Goal: Task Accomplishment & Management: Manage account settings

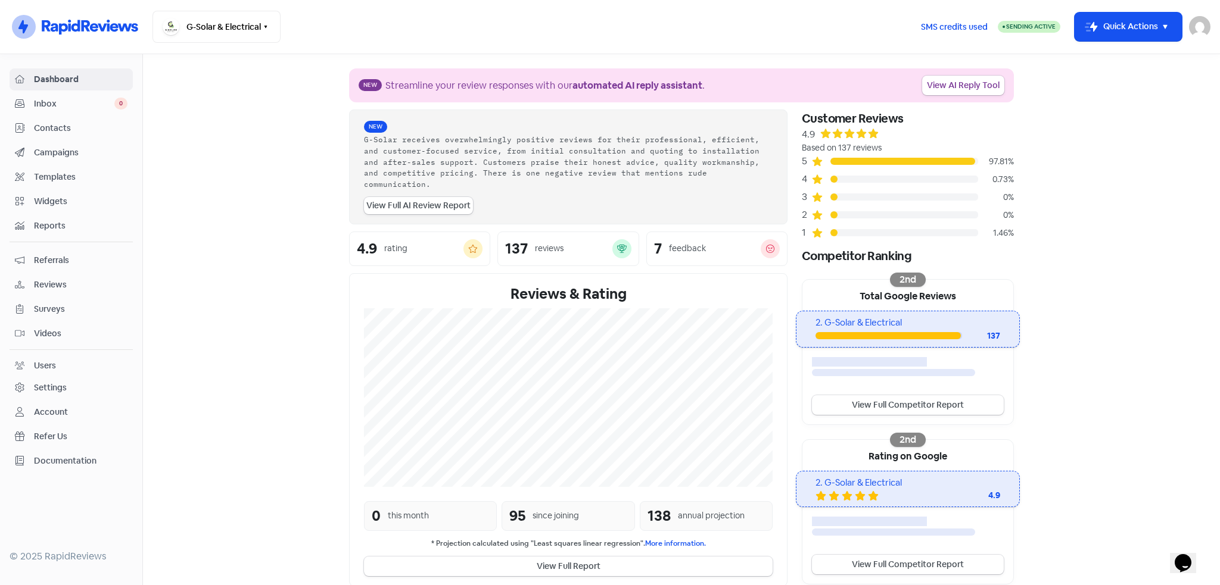
click at [61, 179] on span "Templates" at bounding box center [81, 177] width 94 height 13
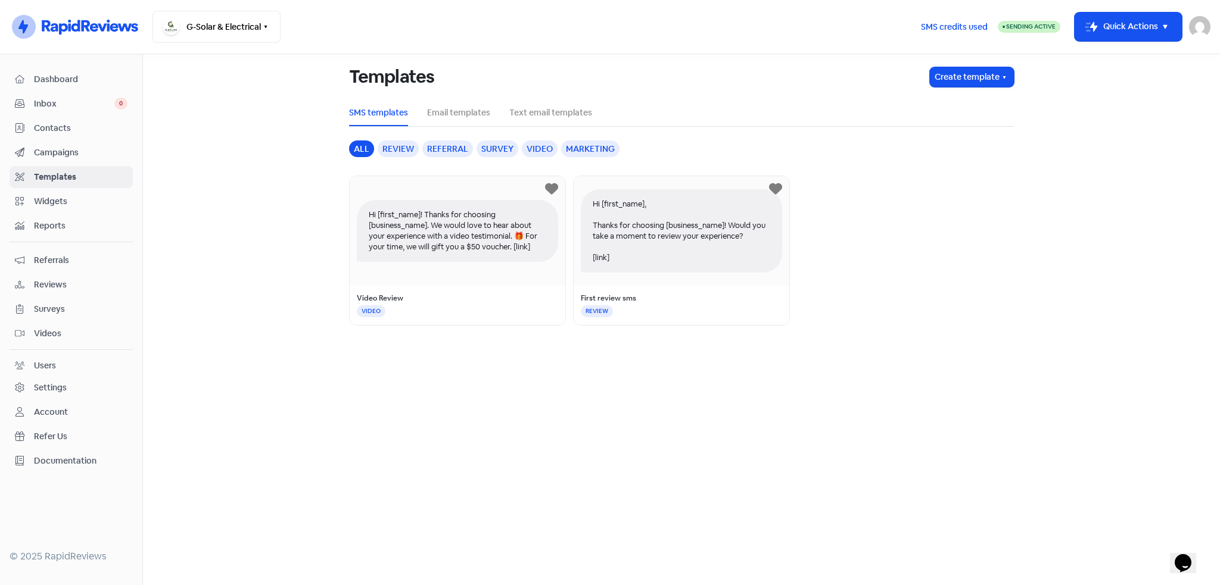
click at [45, 282] on span "Reviews" at bounding box center [81, 285] width 94 height 13
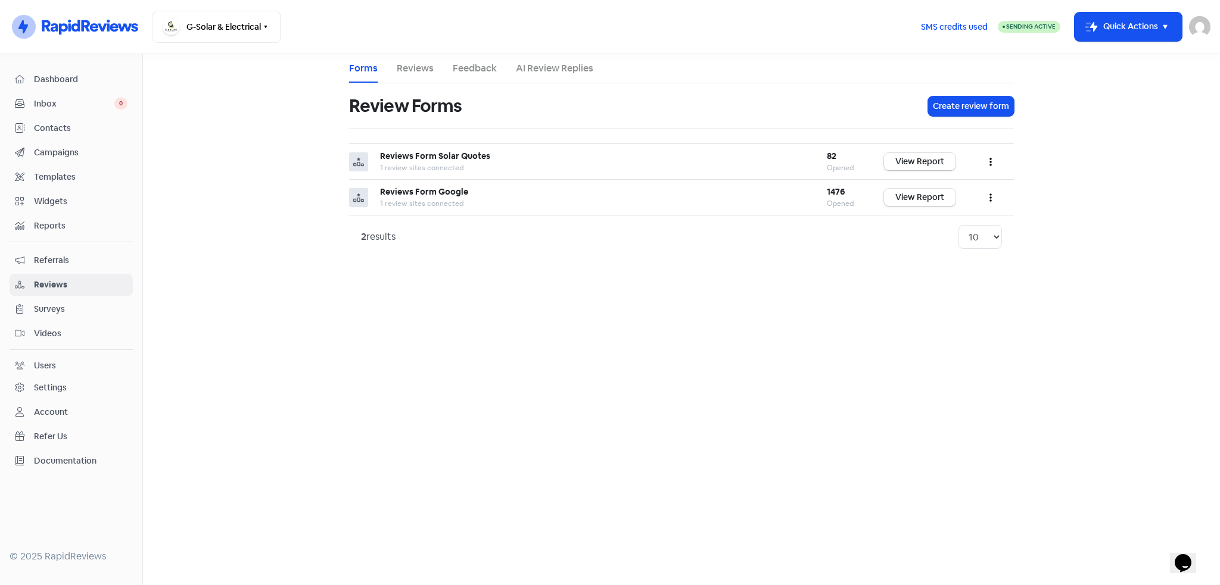
click at [56, 174] on span "Templates" at bounding box center [81, 177] width 94 height 13
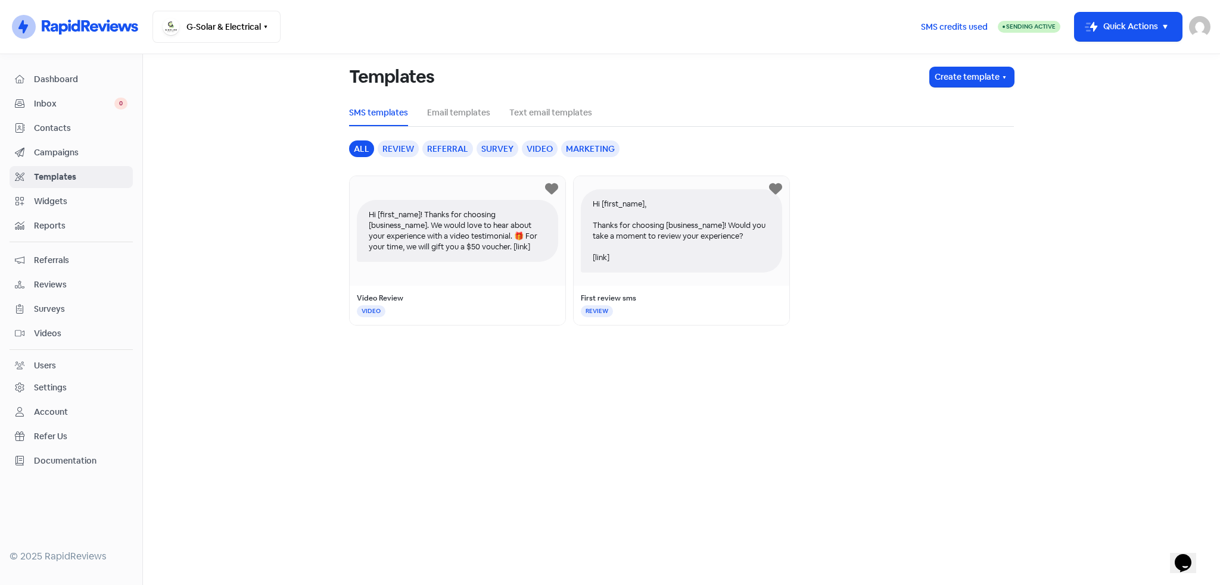
click at [63, 149] on span "Campaigns" at bounding box center [81, 153] width 94 height 13
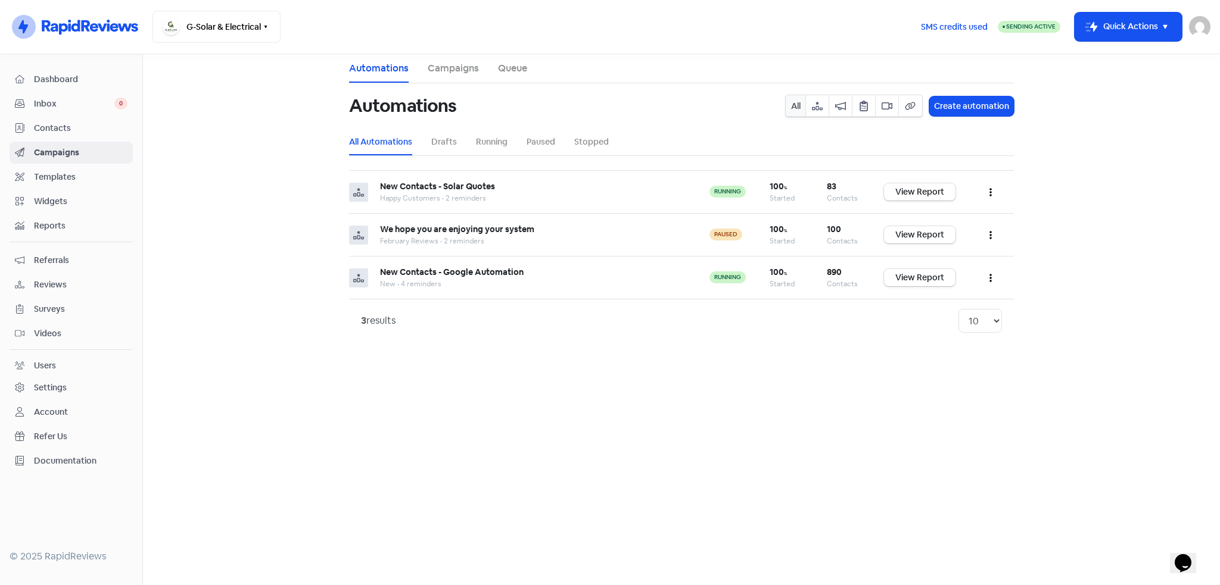
click at [59, 279] on span "Reviews" at bounding box center [81, 285] width 94 height 13
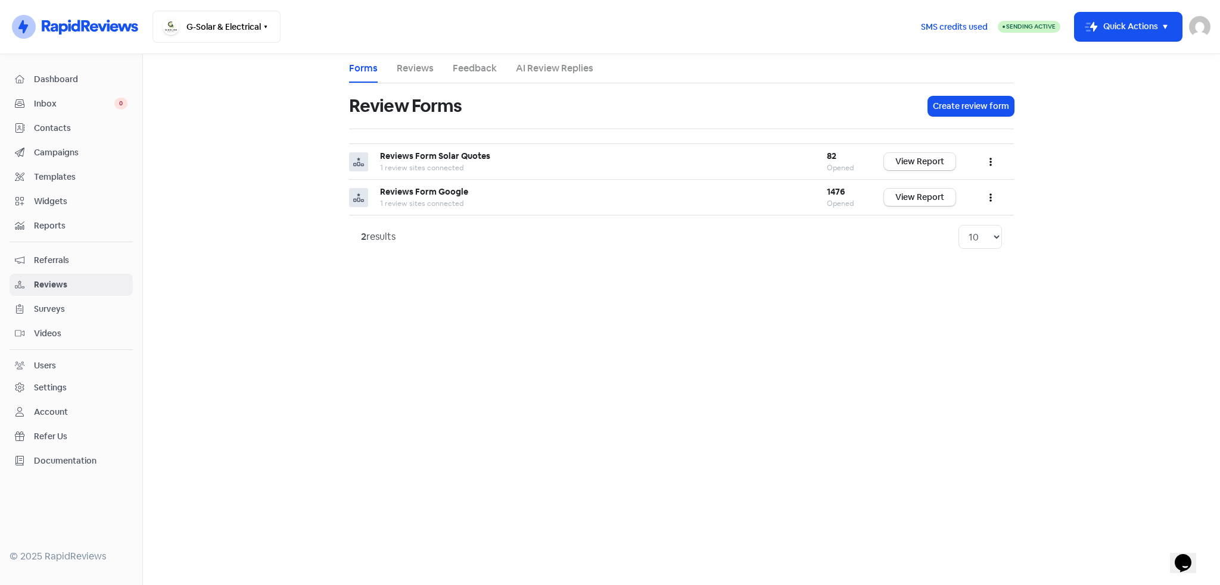
click at [52, 259] on span "Referrals" at bounding box center [81, 260] width 94 height 13
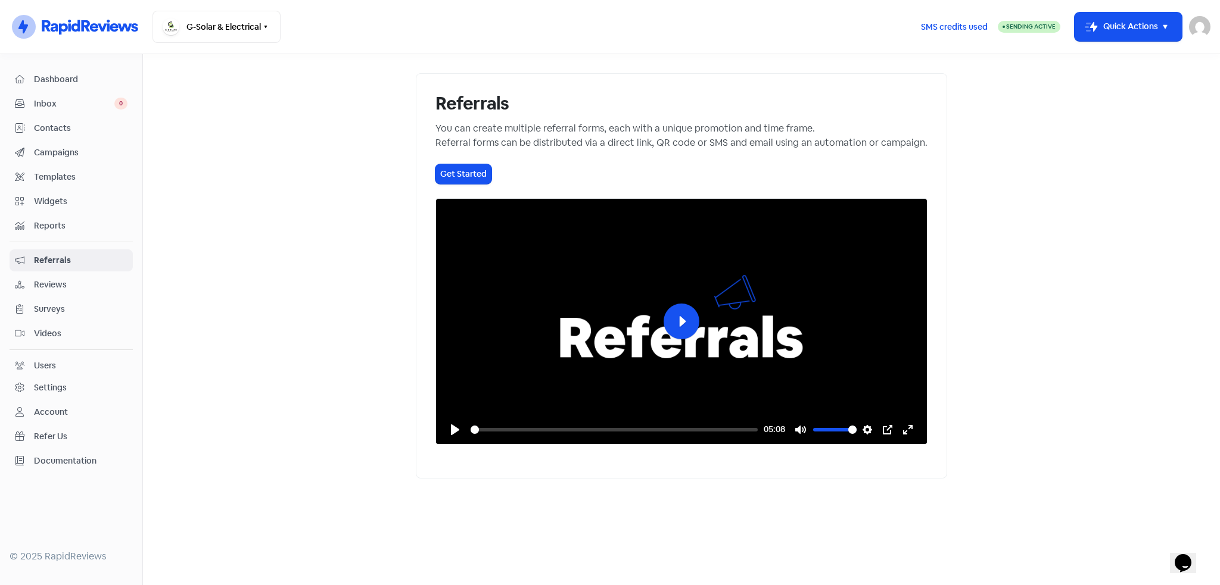
click at [59, 81] on span "Dashboard" at bounding box center [81, 79] width 94 height 13
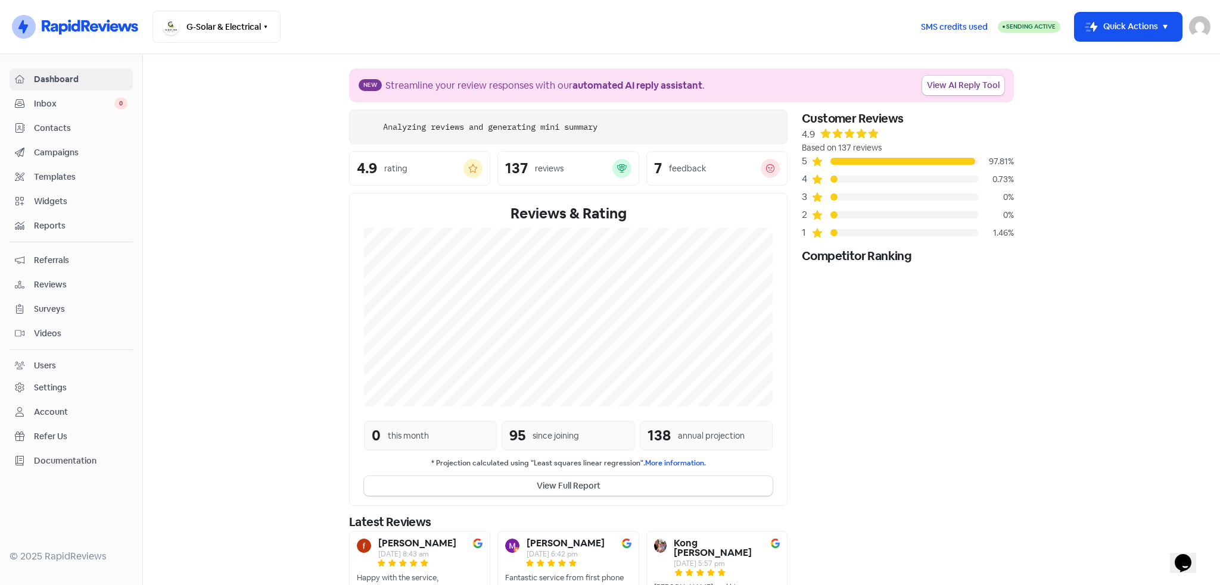
click at [56, 133] on span "Contacts" at bounding box center [81, 128] width 94 height 13
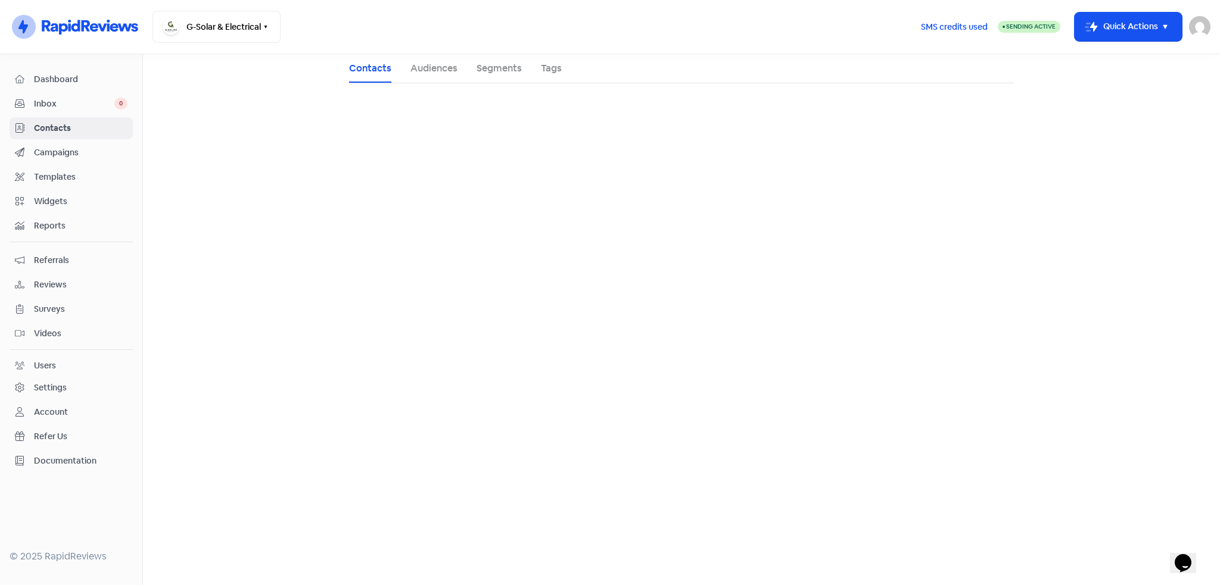
click at [50, 171] on span "Templates" at bounding box center [81, 177] width 94 height 13
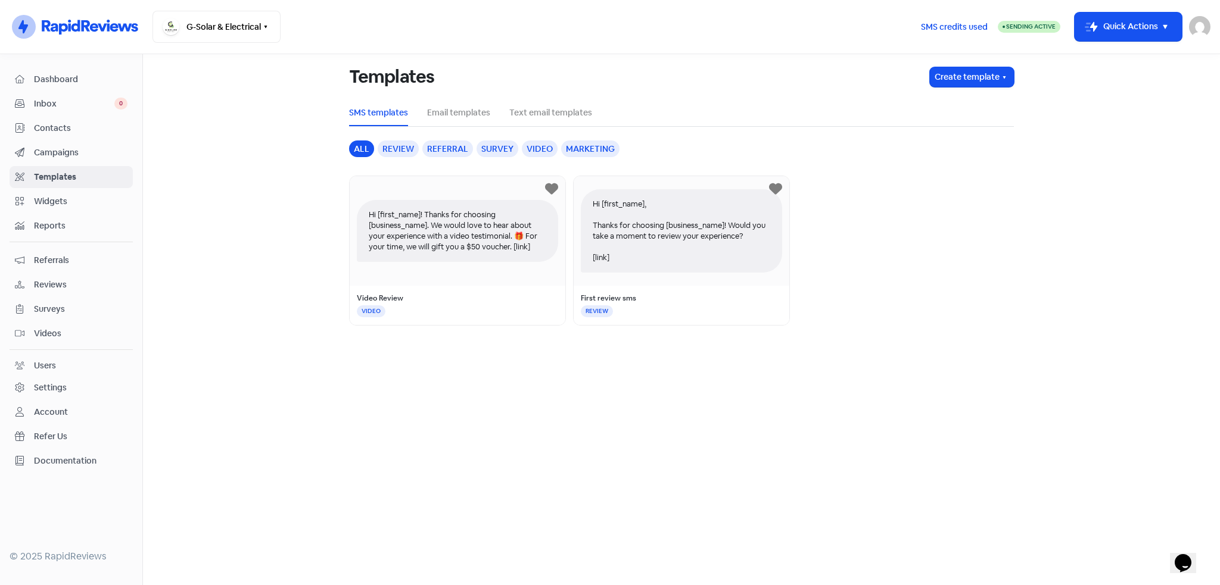
click at [51, 204] on span "Widgets" at bounding box center [81, 201] width 94 height 13
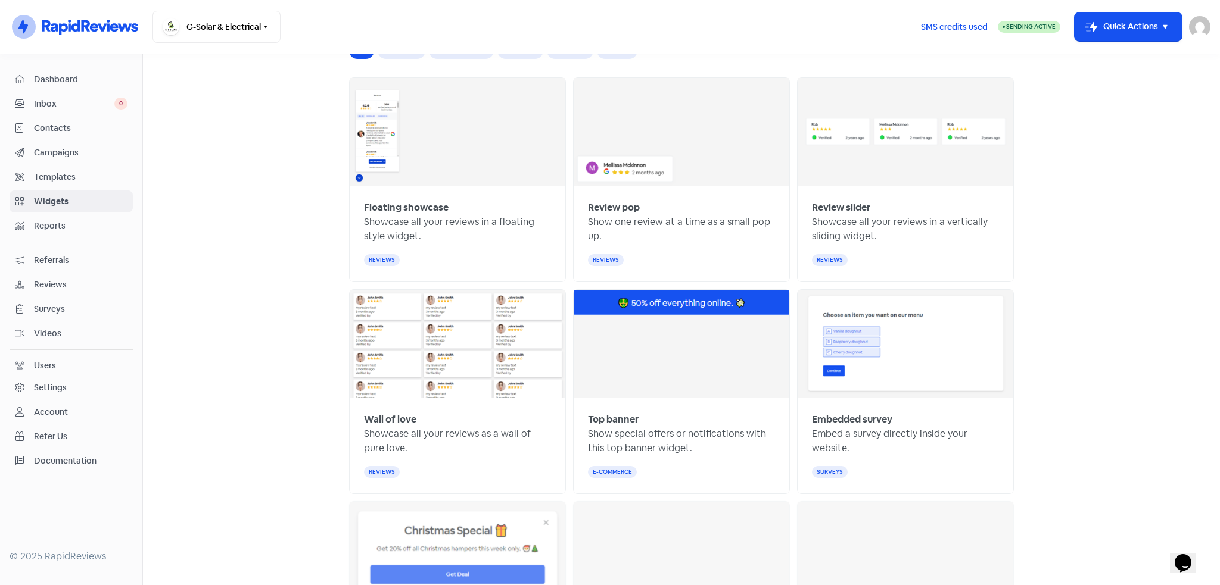
scroll to position [119, 0]
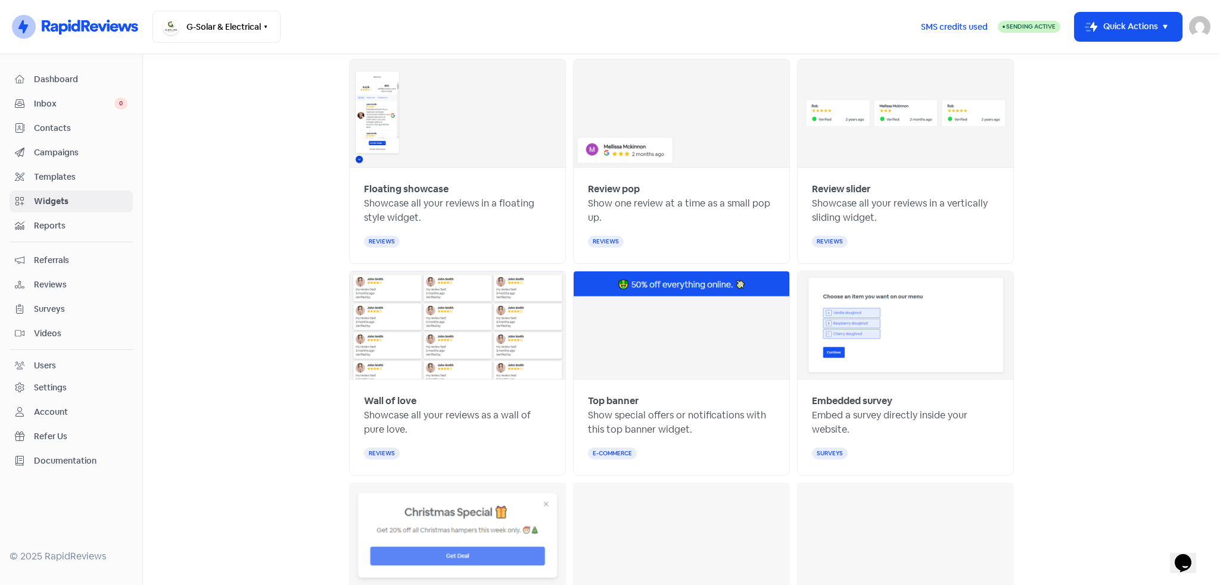
click at [57, 223] on span "Reports" at bounding box center [81, 226] width 94 height 13
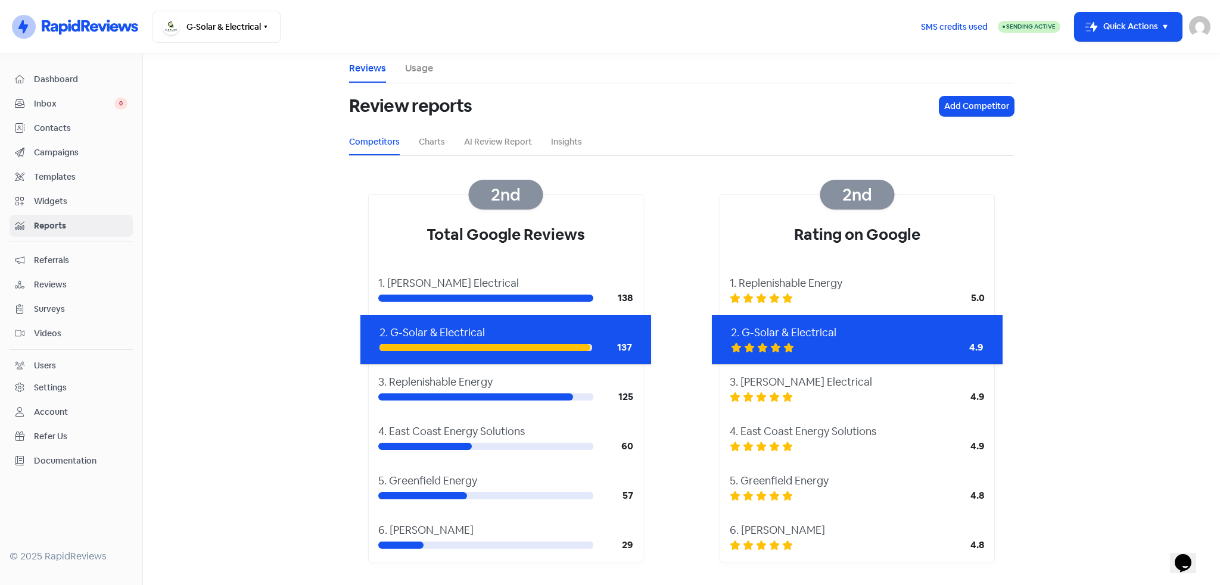
click at [46, 381] on div "Settings" at bounding box center [71, 388] width 113 height 14
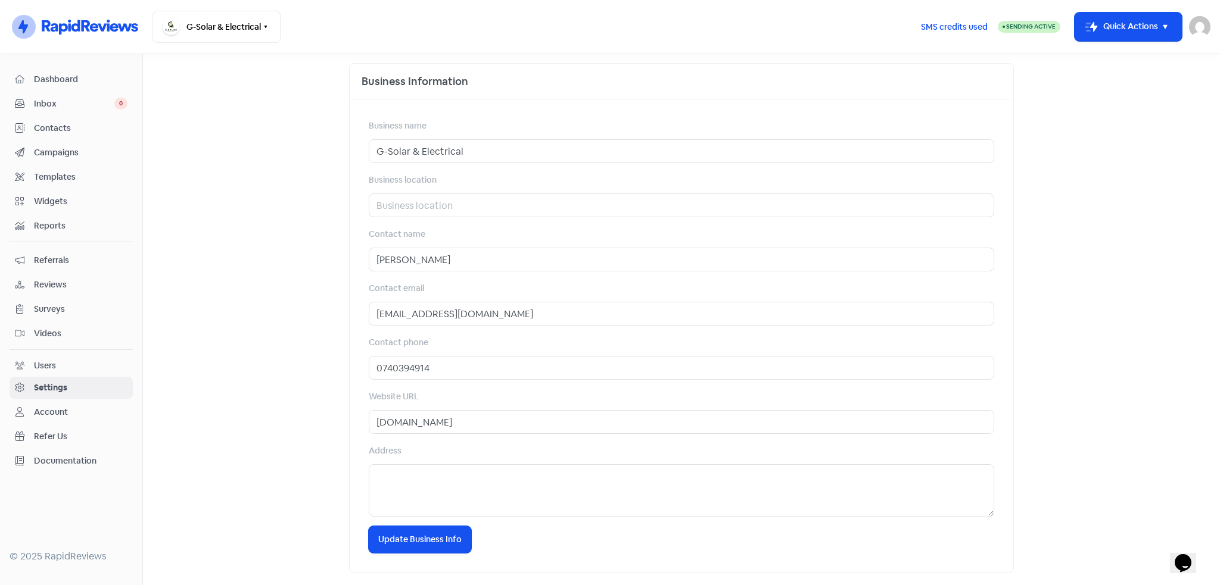
scroll to position [354, 0]
click at [55, 362] on div "Users" at bounding box center [45, 366] width 22 height 13
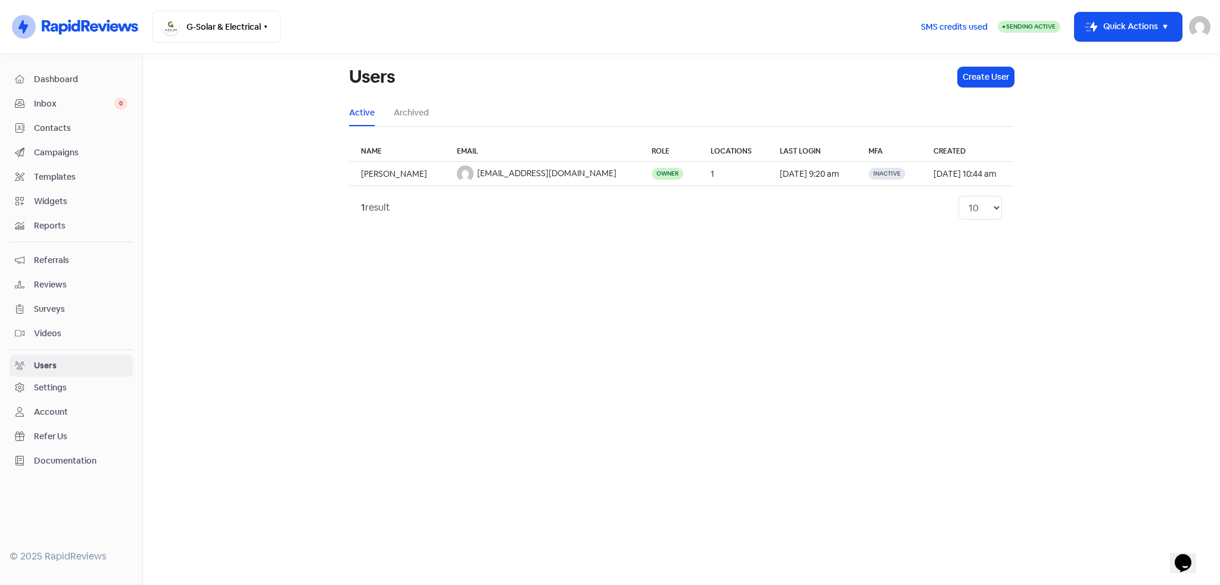
click at [54, 309] on span "Surveys" at bounding box center [81, 309] width 94 height 13
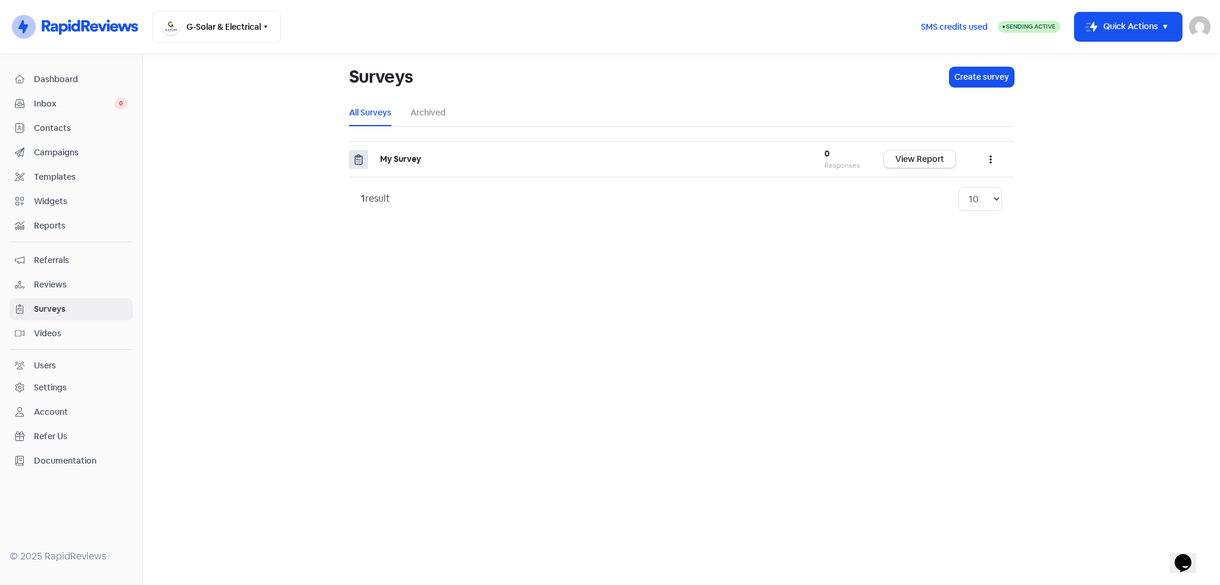
click at [58, 283] on span "Reviews" at bounding box center [81, 285] width 94 height 13
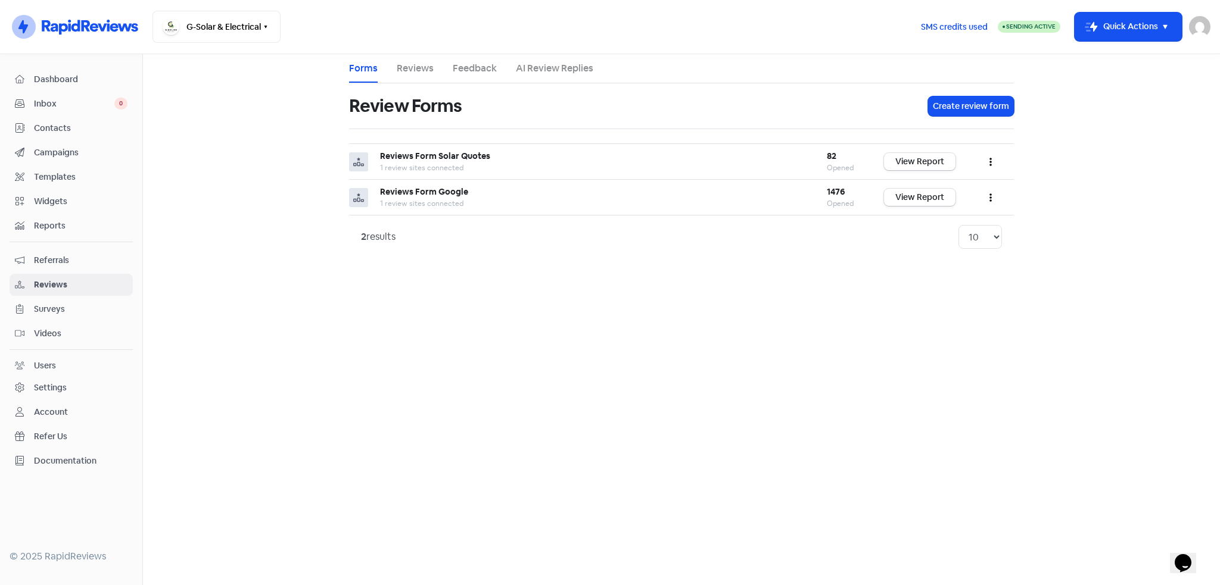
click at [60, 257] on span "Referrals" at bounding box center [81, 260] width 94 height 13
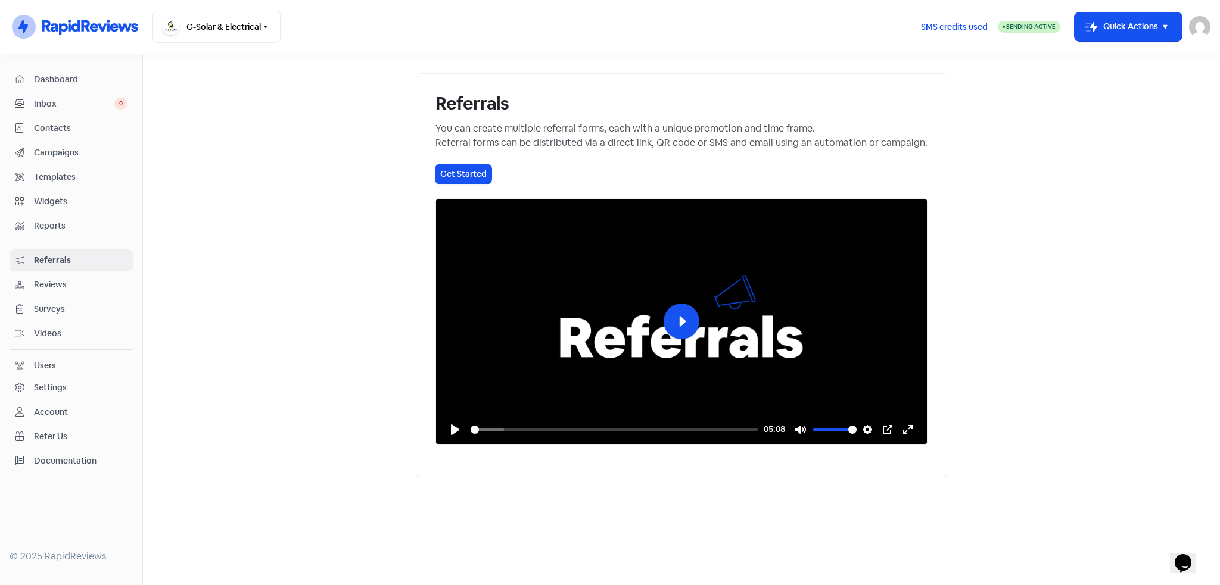
click at [58, 197] on span "Widgets" at bounding box center [81, 201] width 94 height 13
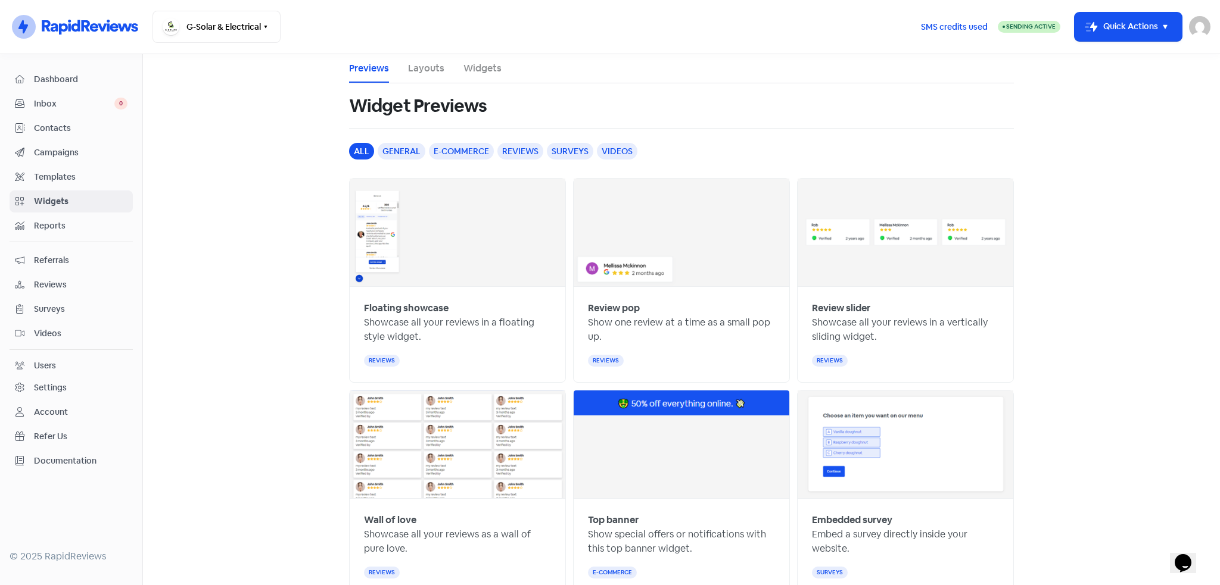
click at [459, 154] on div "e-commerce" at bounding box center [461, 151] width 65 height 17
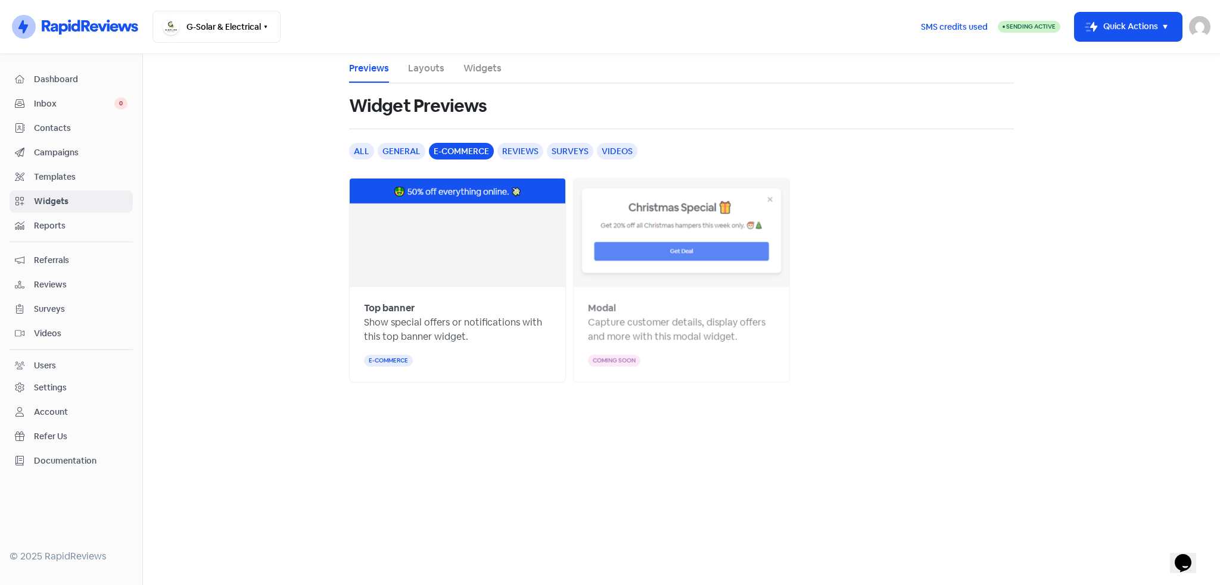
click at [363, 152] on div "all" at bounding box center [361, 151] width 25 height 17
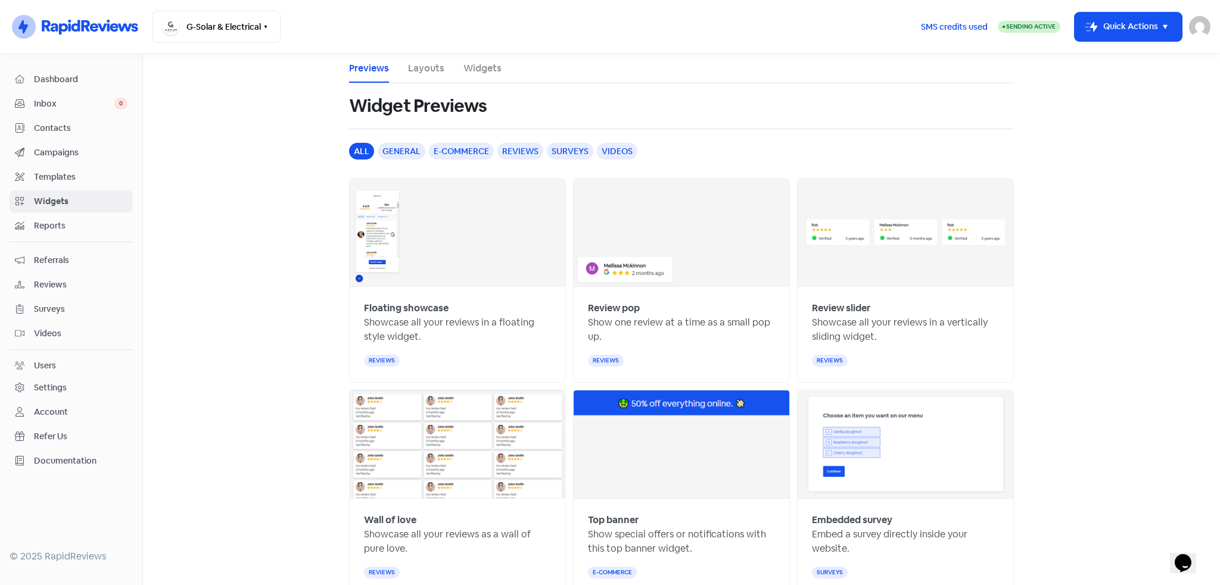
click at [504, 151] on div "reviews" at bounding box center [520, 151] width 46 height 17
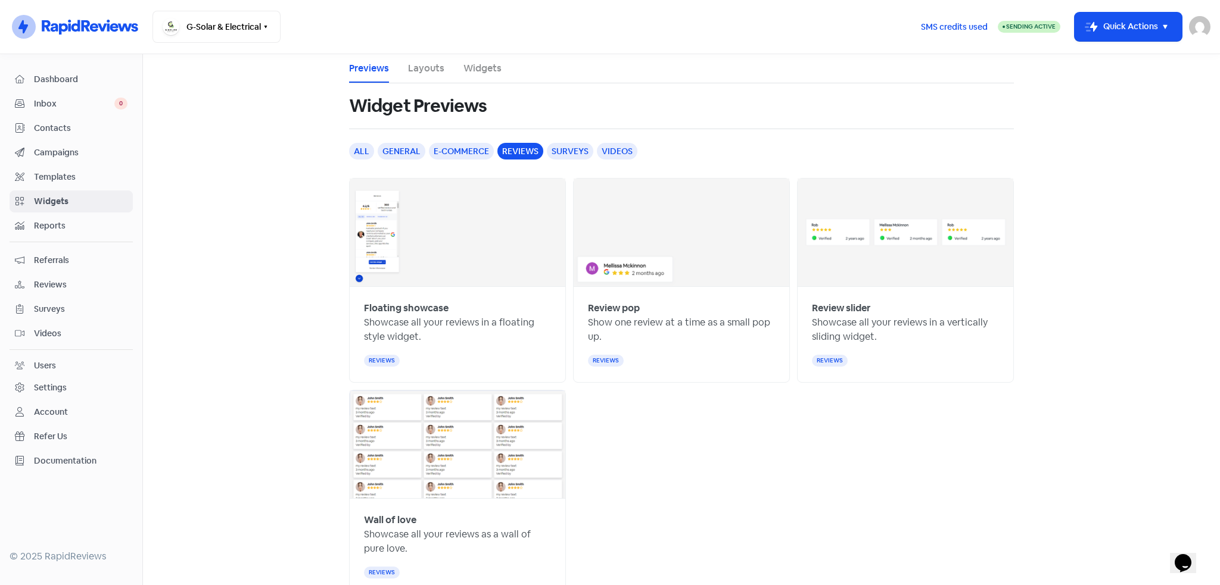
click at [563, 149] on div "surveys" at bounding box center [570, 151] width 46 height 17
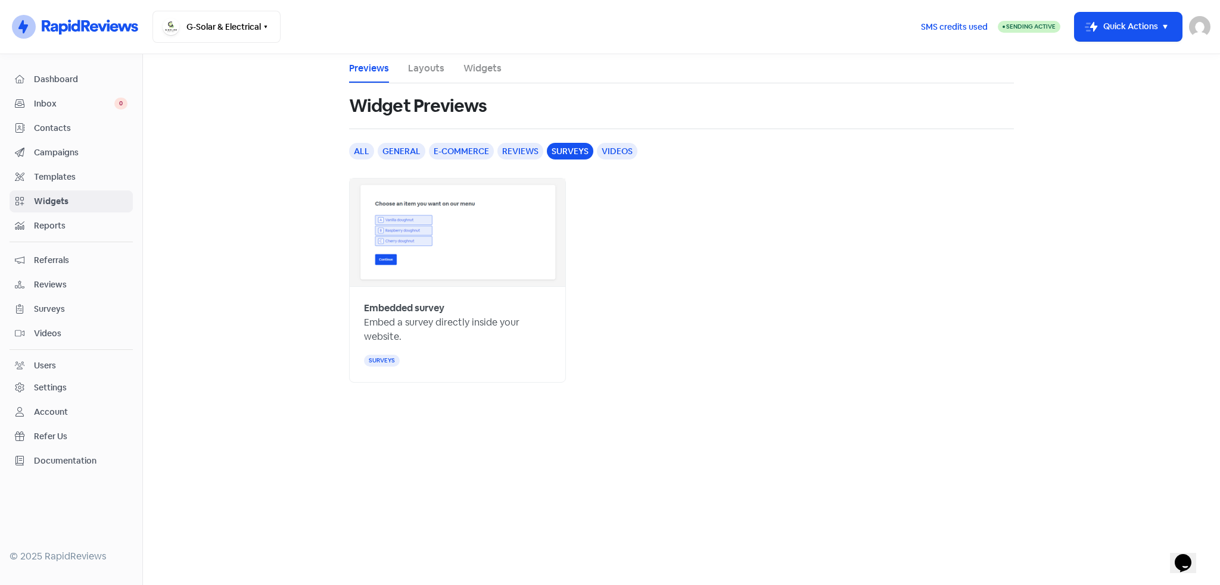
click at [363, 152] on div "all" at bounding box center [361, 151] width 25 height 17
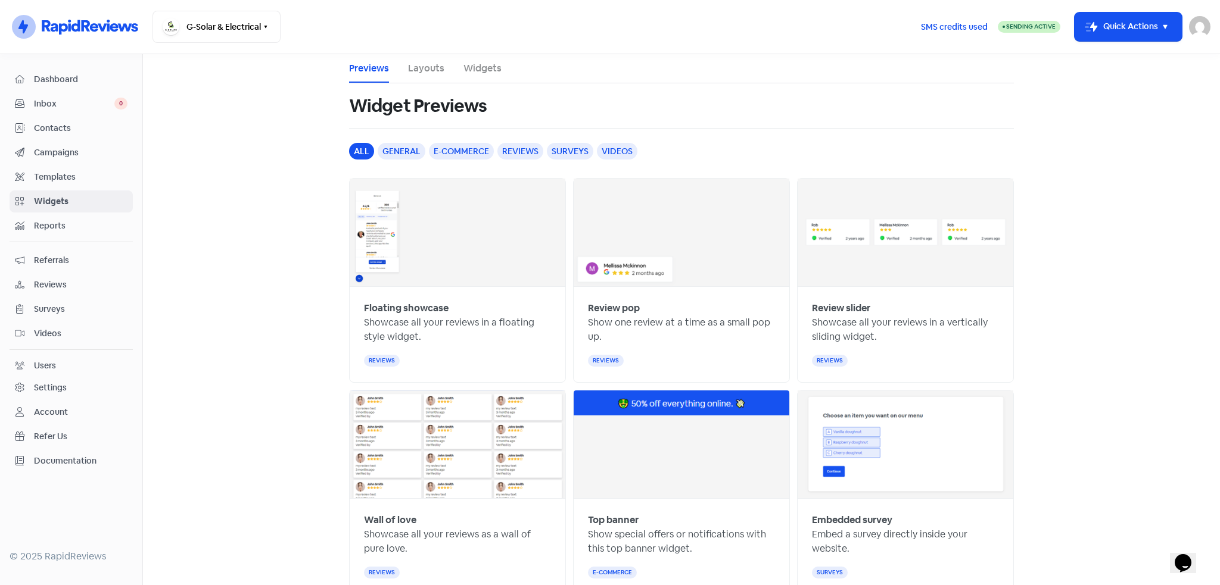
click at [417, 60] on li "Layouts" at bounding box center [426, 68] width 36 height 29
click at [428, 70] on link "Layouts" at bounding box center [426, 68] width 36 height 14
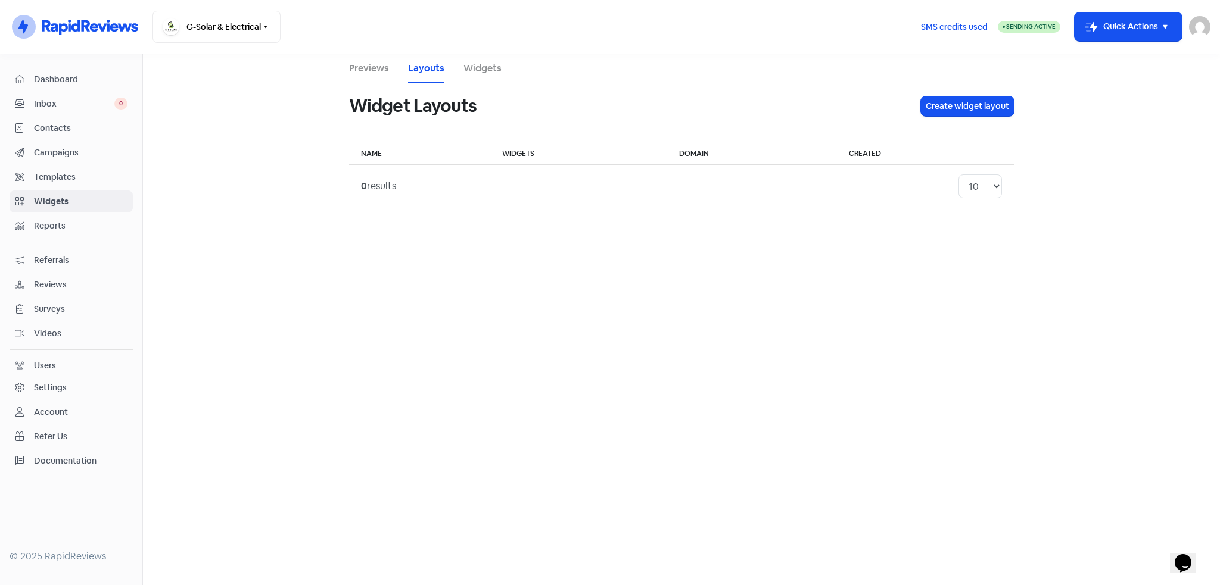
click at [491, 70] on link "Widgets" at bounding box center [482, 68] width 38 height 14
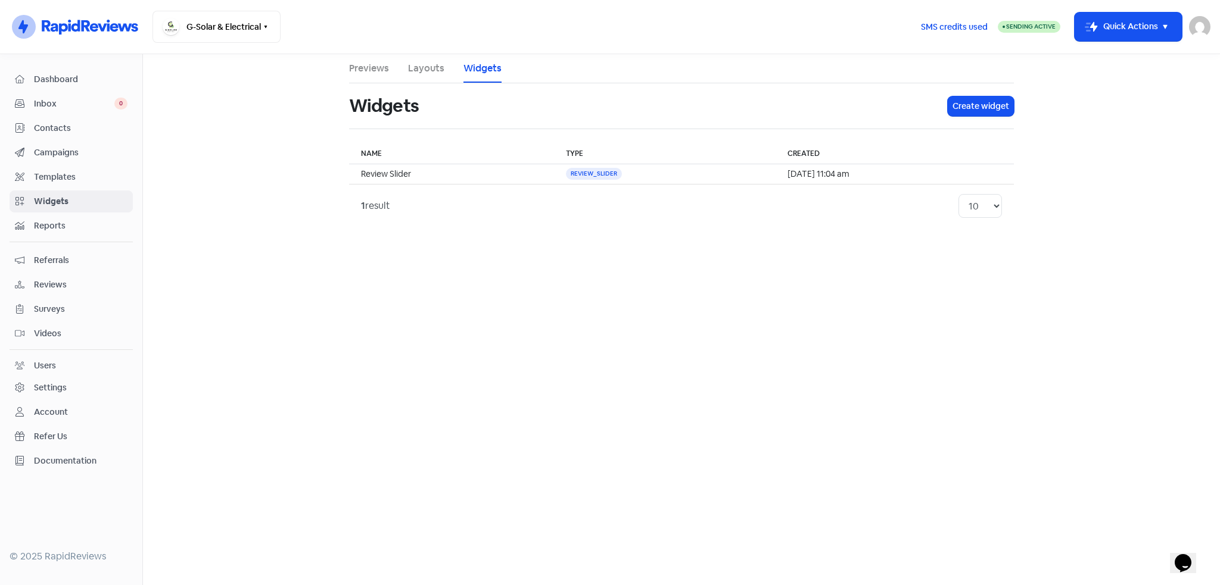
click at [369, 66] on link "Previews" at bounding box center [369, 68] width 40 height 14
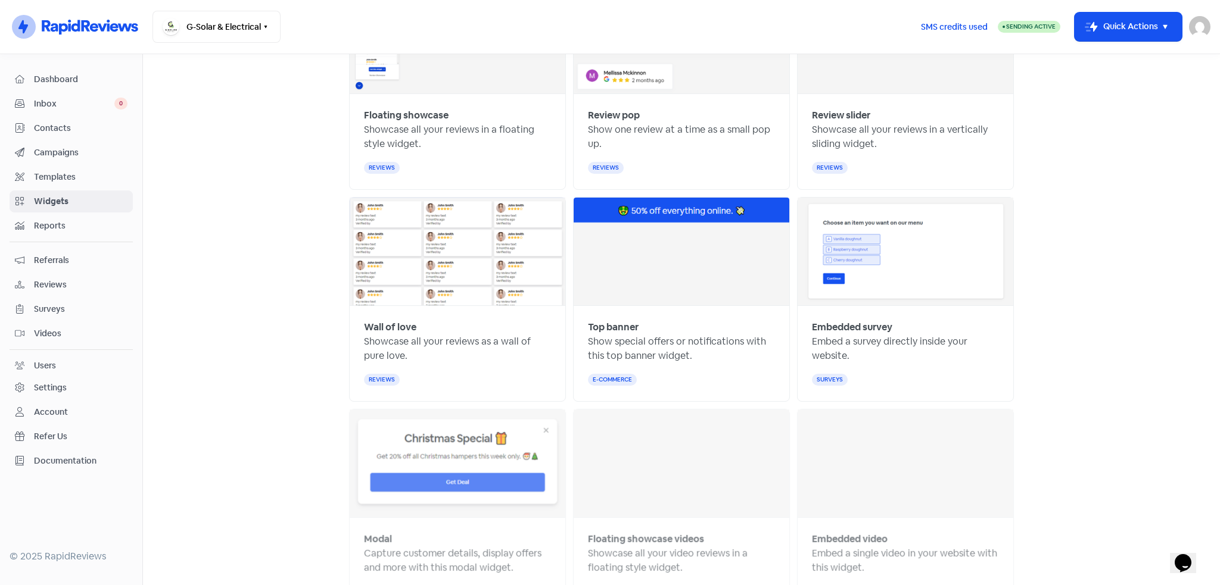
scroll to position [298, 0]
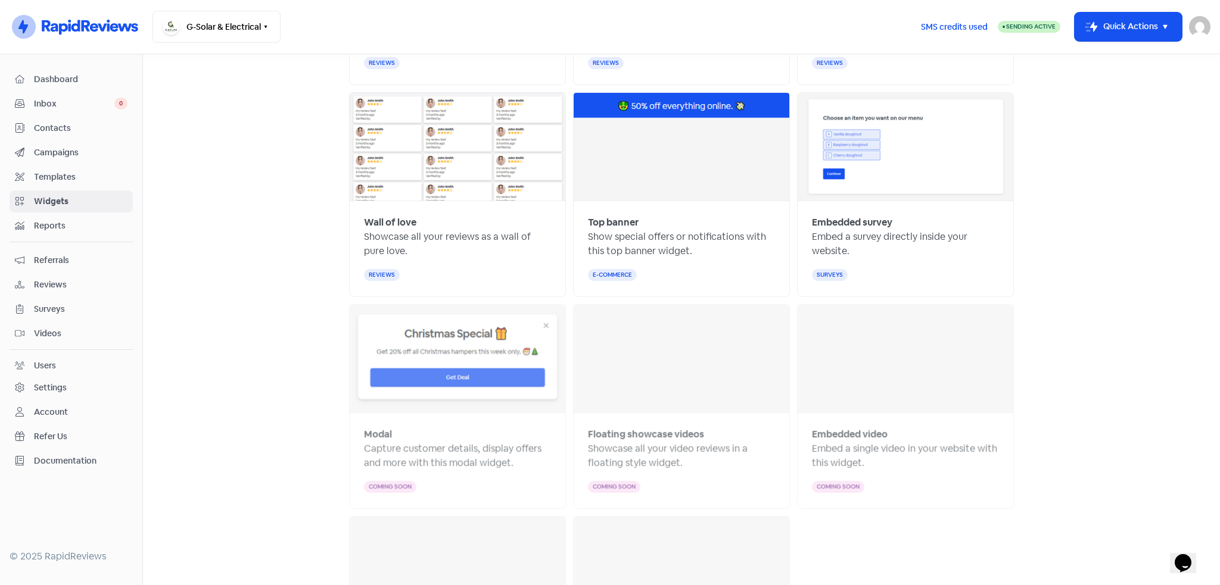
click at [52, 174] on span "Templates" at bounding box center [81, 177] width 94 height 13
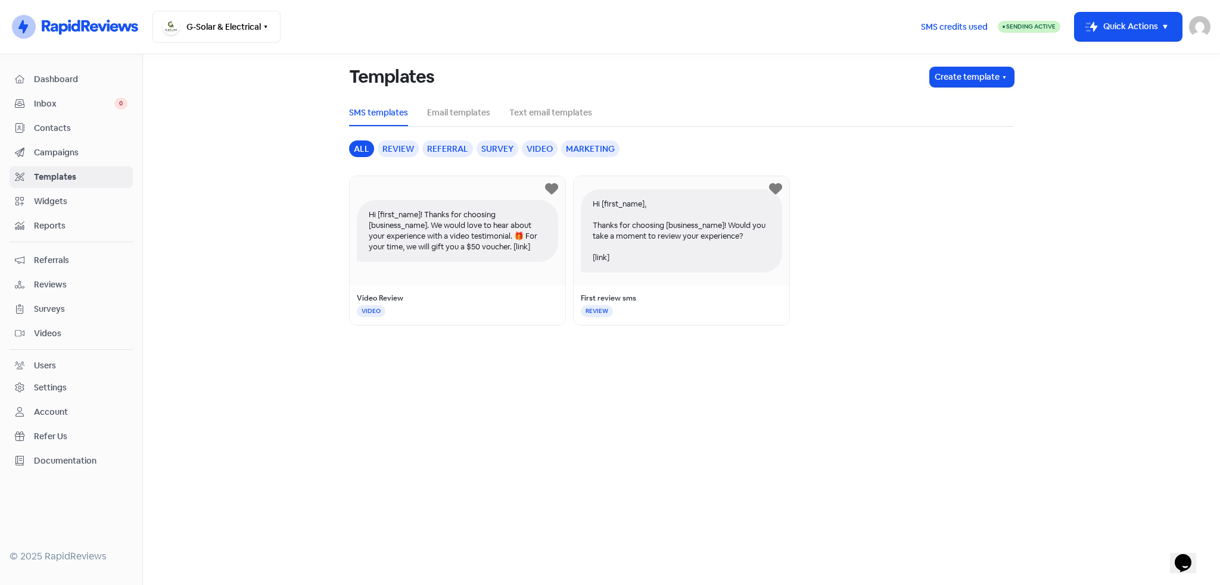
click at [453, 293] on div "Video Review" at bounding box center [457, 298] width 201 height 11
click at [563, 113] on link "Text email templates" at bounding box center [550, 113] width 83 height 13
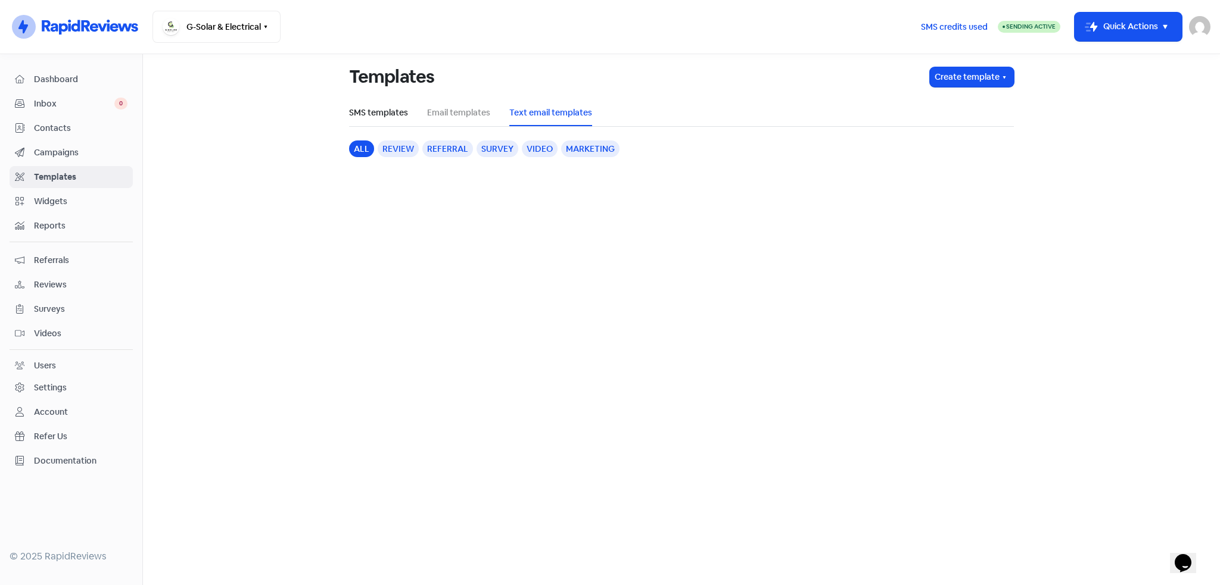
click at [382, 114] on link "SMS templates" at bounding box center [378, 113] width 59 height 13
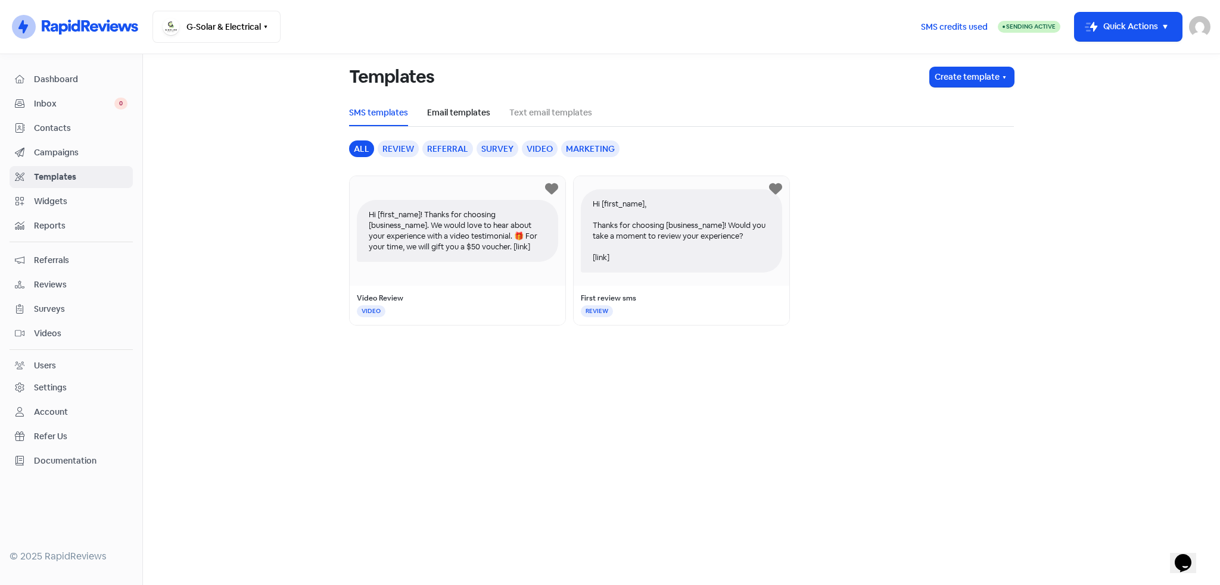
click at [460, 111] on link "Email templates" at bounding box center [458, 113] width 63 height 13
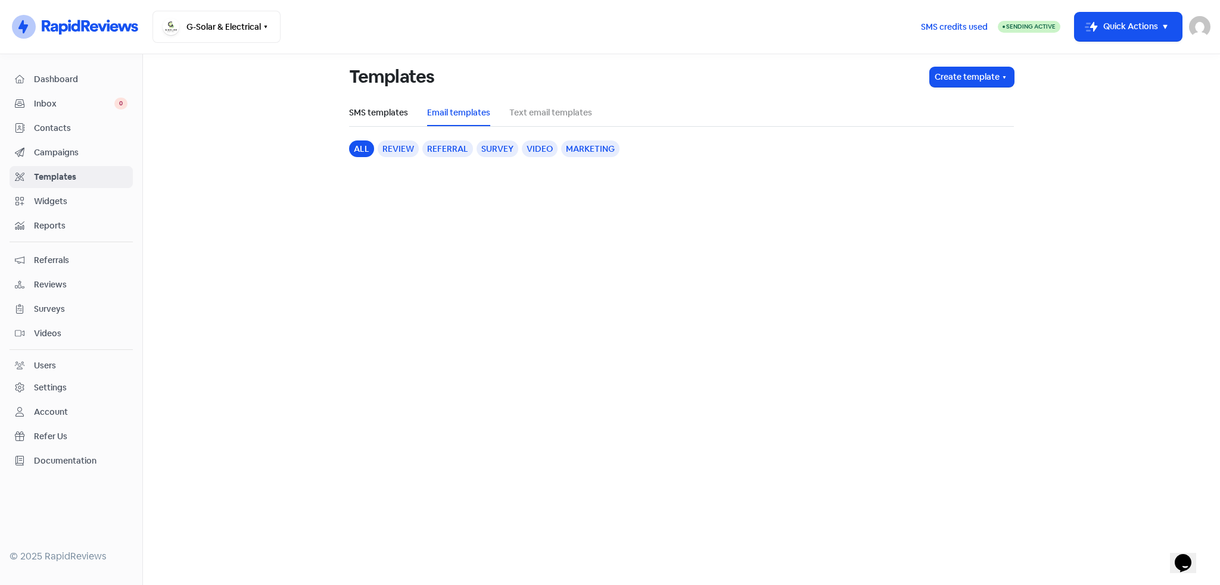
click at [390, 114] on link "SMS templates" at bounding box center [378, 113] width 59 height 13
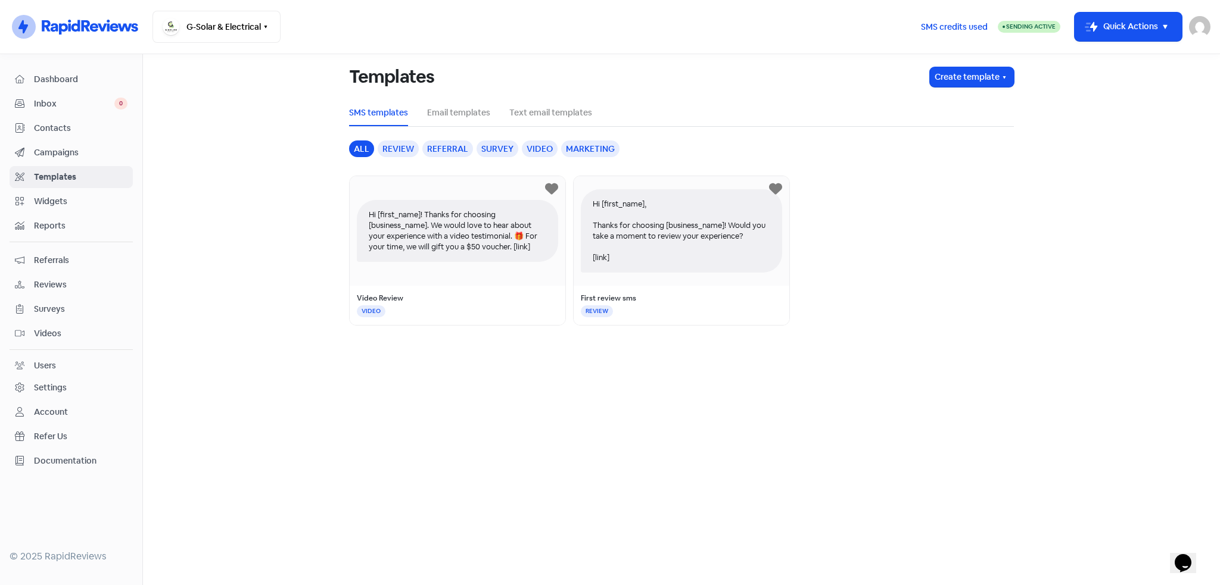
click at [672, 305] on div "First review sms REVIEW" at bounding box center [682, 305] width 216 height 39
click at [58, 154] on span "Campaigns" at bounding box center [81, 153] width 94 height 13
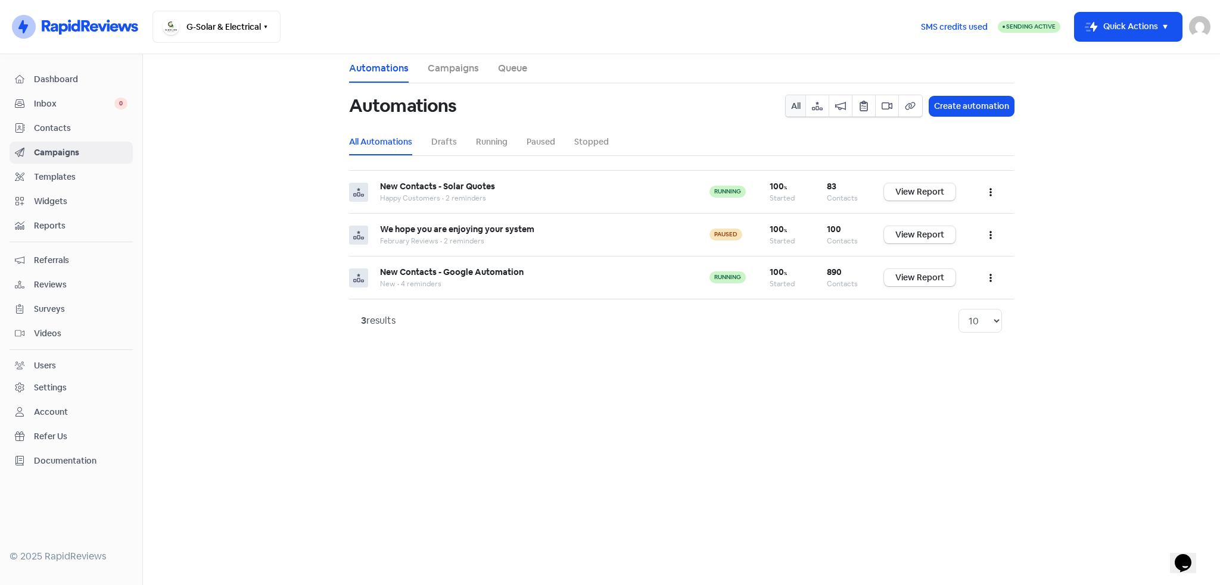
click at [450, 69] on link "Campaigns" at bounding box center [453, 68] width 51 height 14
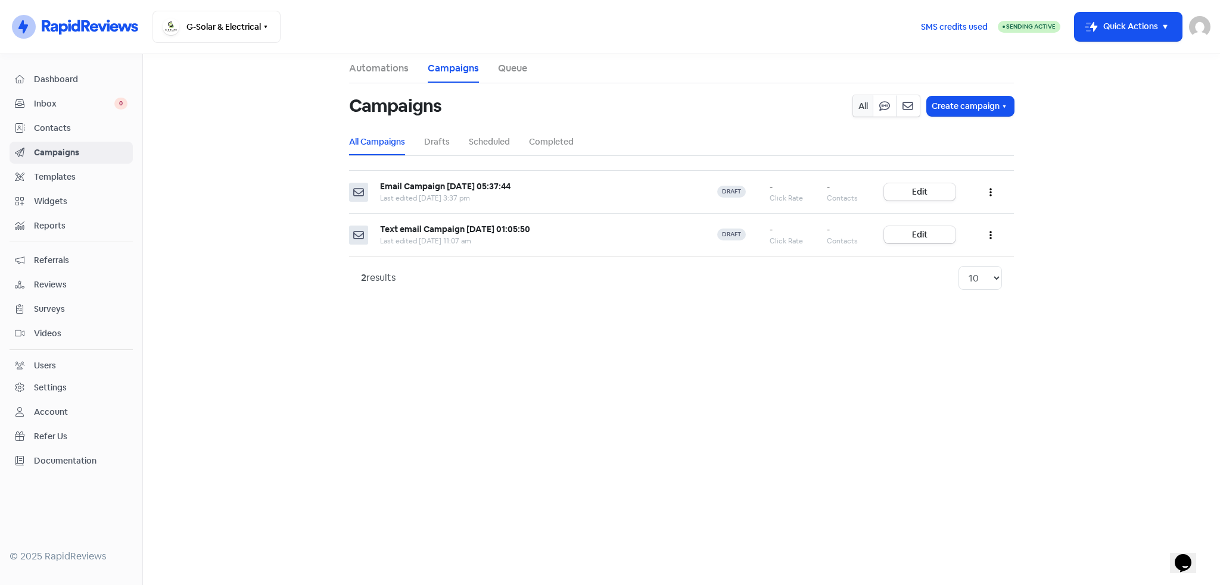
click at [381, 66] on link "Automations" at bounding box center [379, 68] width 60 height 14
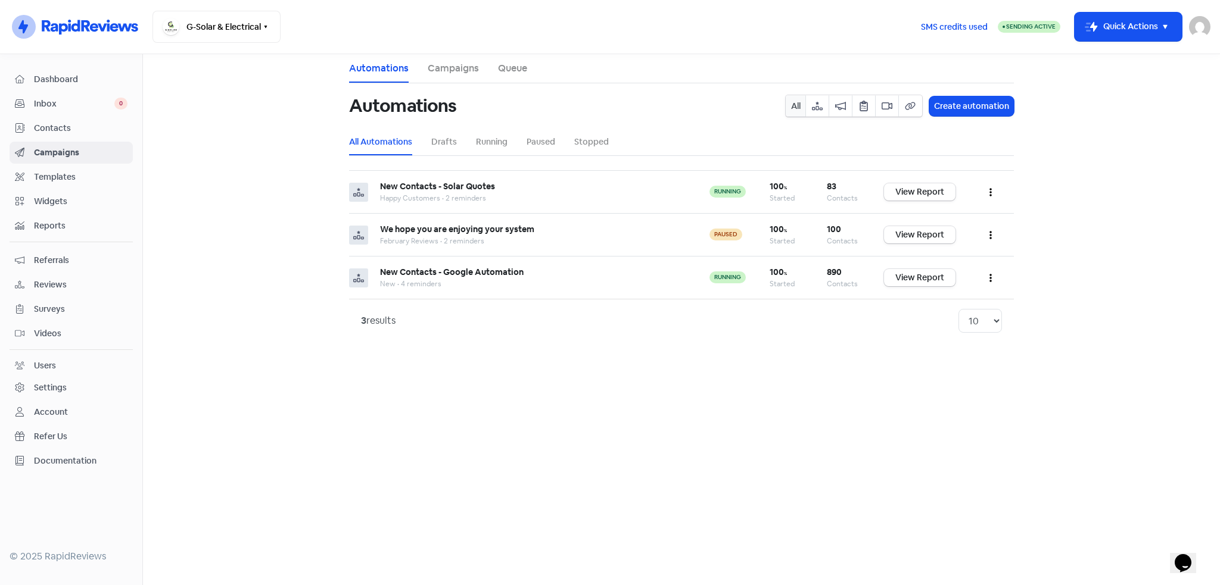
click at [55, 80] on span "Dashboard" at bounding box center [81, 79] width 94 height 13
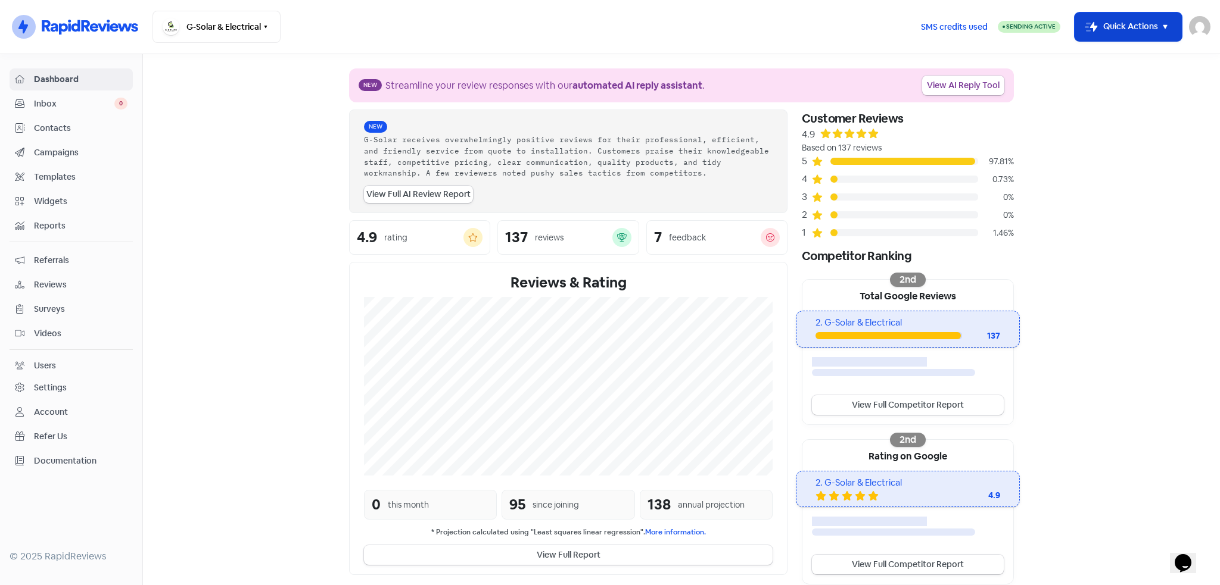
click at [1166, 23] on icon "button" at bounding box center [1165, 27] width 14 height 14
drag, startPoint x: 1141, startPoint y: 247, endPoint x: 1143, endPoint y: 254, distance: 7.4
click at [1146, 257] on section "New Streamline your review responses with our automated AI reply assistant . Vi…" at bounding box center [681, 398] width 1077 height 688
click at [70, 152] on span "Campaigns" at bounding box center [81, 153] width 94 height 13
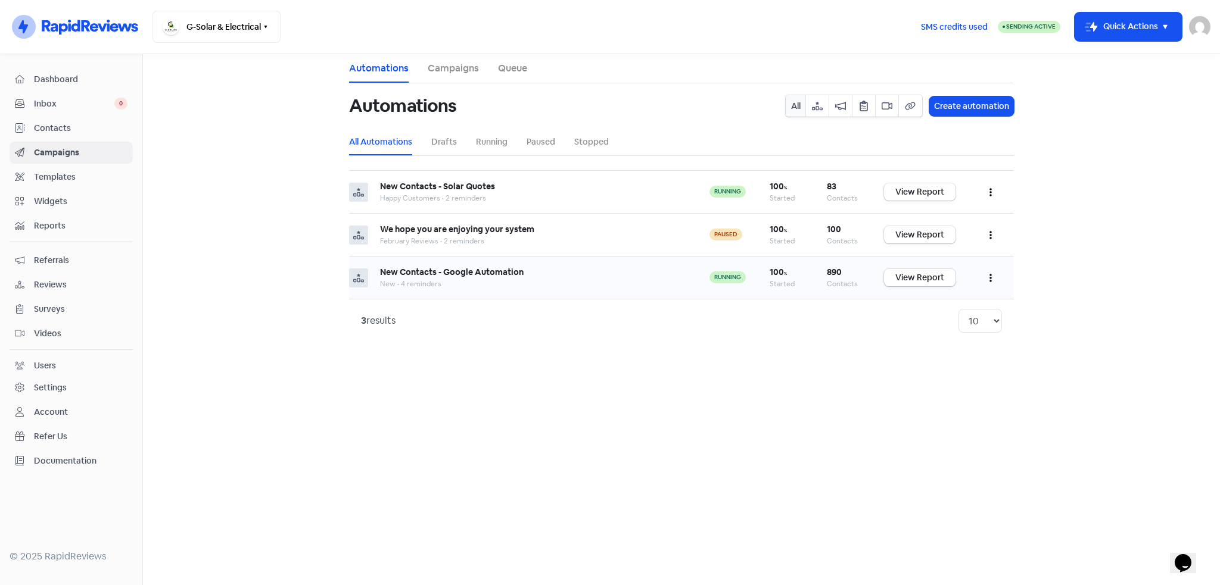
click at [989, 281] on icon "button" at bounding box center [990, 278] width 2 height 10
click at [931, 303] on button "Edit" at bounding box center [954, 308] width 94 height 24
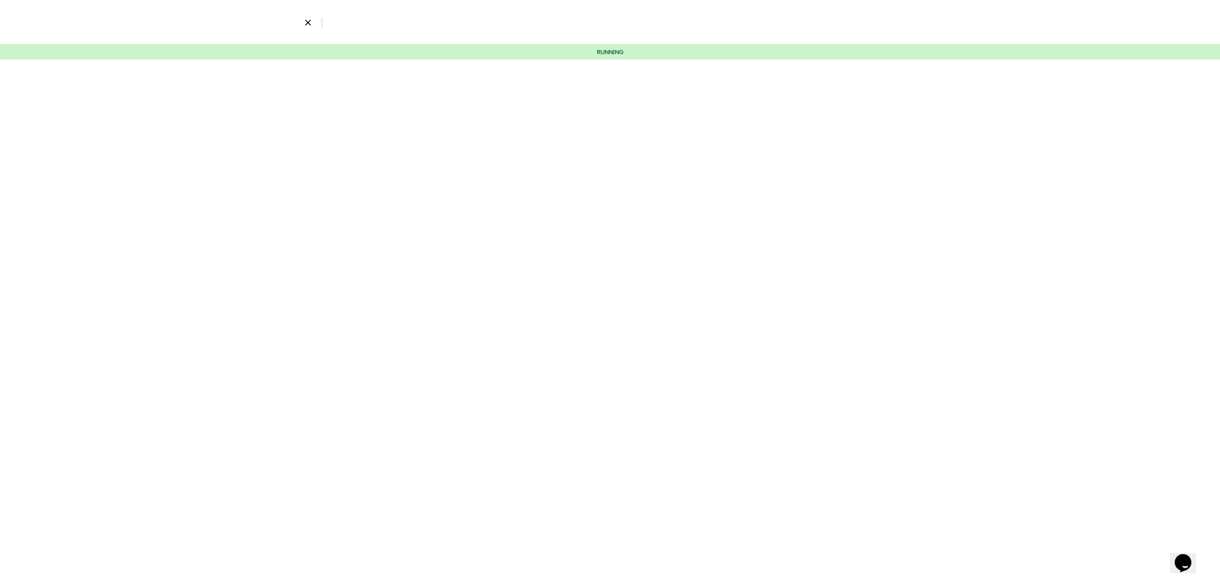
select select "2066"
select select "2"
select select "14"
select select "15"
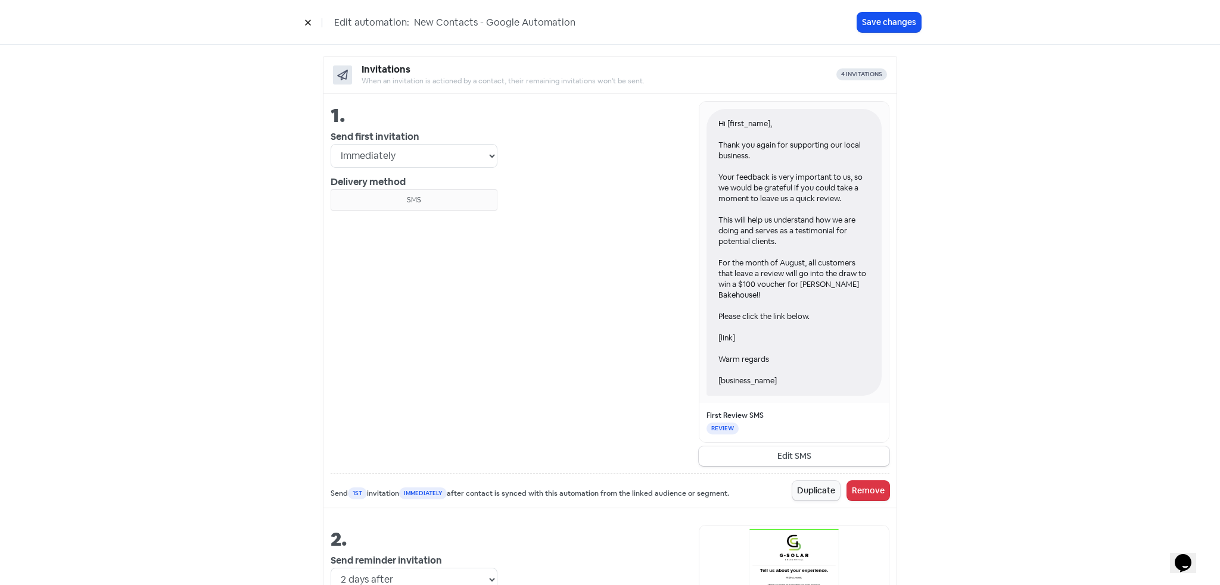
scroll to position [417, 0]
click at [775, 457] on button "Edit SMS" at bounding box center [794, 457] width 191 height 20
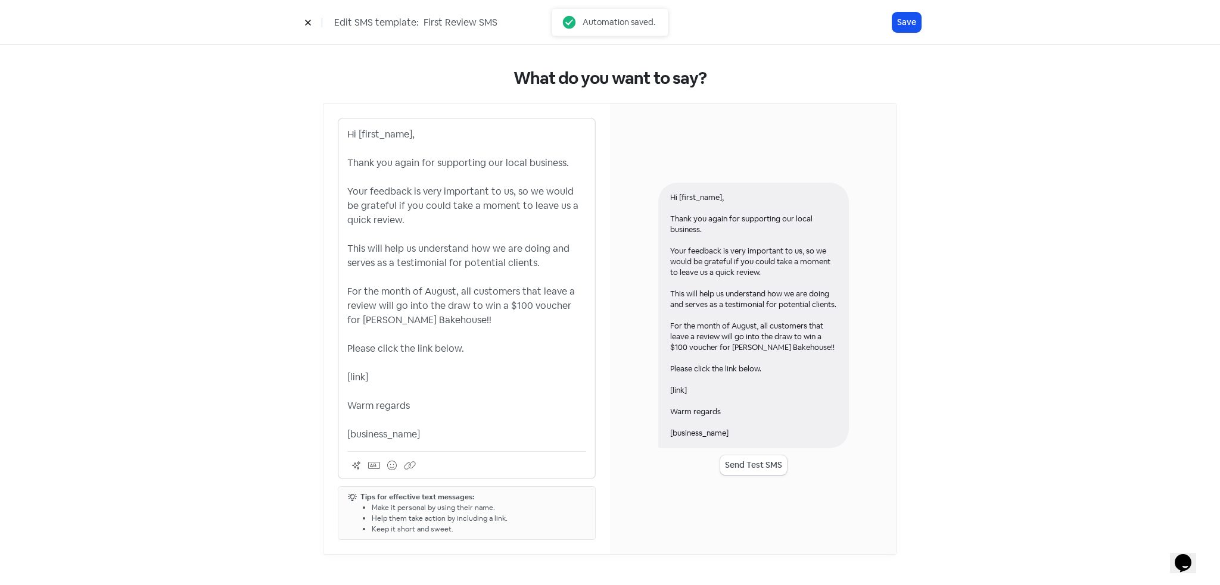
click at [746, 328] on div "Hi [first_name], Thank you again for supporting our local business. Your feedba…" at bounding box center [753, 316] width 191 height 266
click at [434, 289] on p "Hi [first_name], Thank you again for supporting our local business. Your feedba…" at bounding box center [466, 284] width 239 height 314
click at [905, 26] on button "Save" at bounding box center [906, 23] width 29 height 20
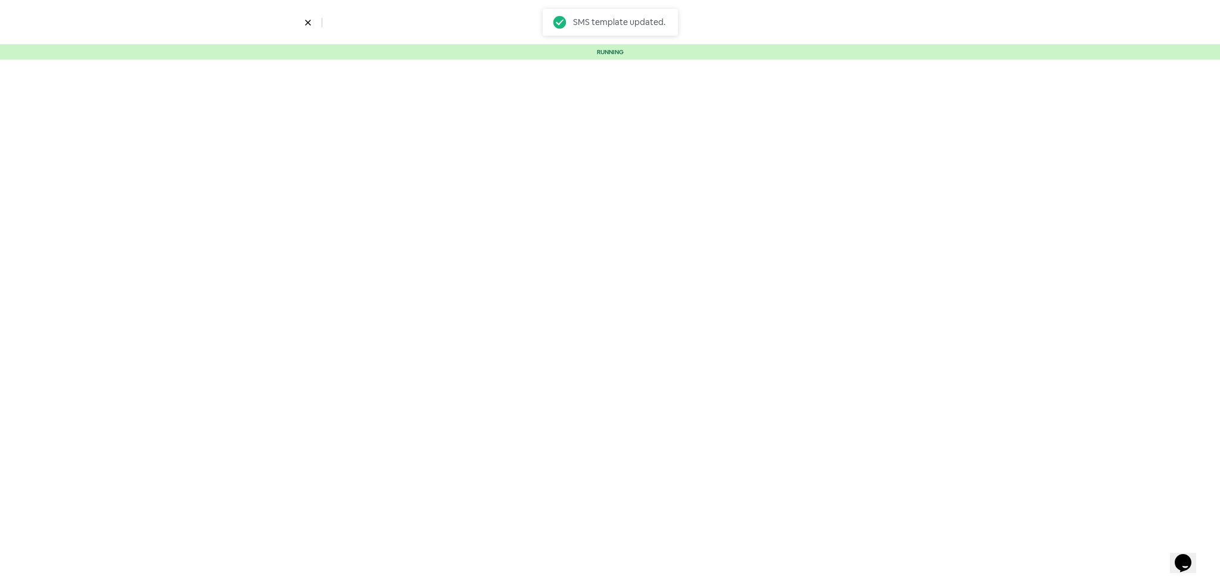
select select "2066"
select select "2"
select select "14"
select select "15"
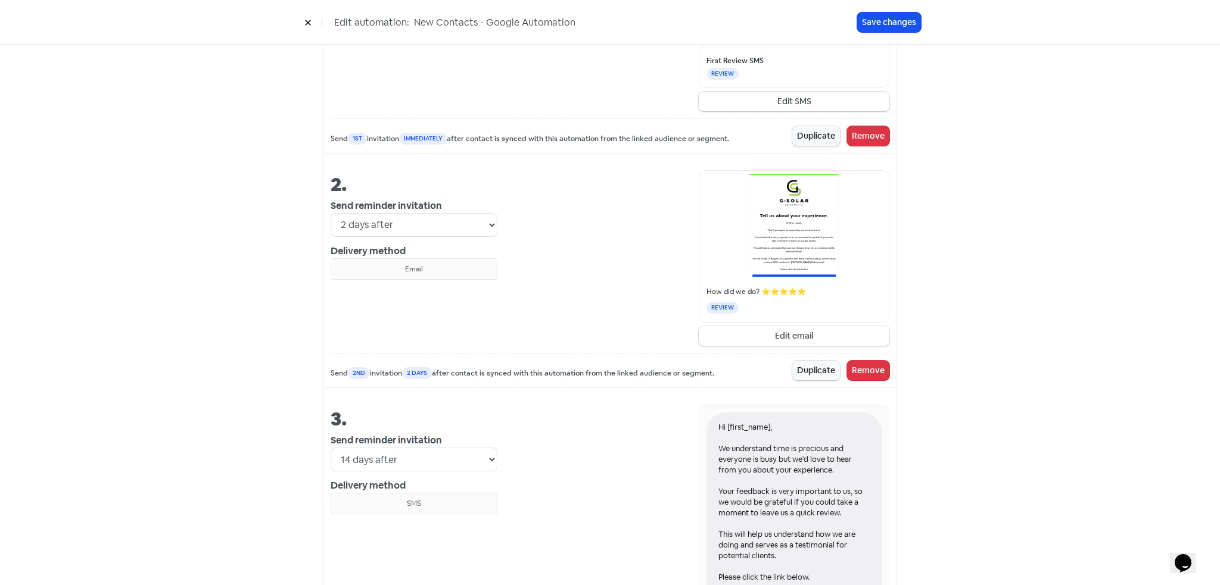
scroll to position [774, 0]
click at [800, 332] on button "Edit email" at bounding box center [794, 334] width 191 height 20
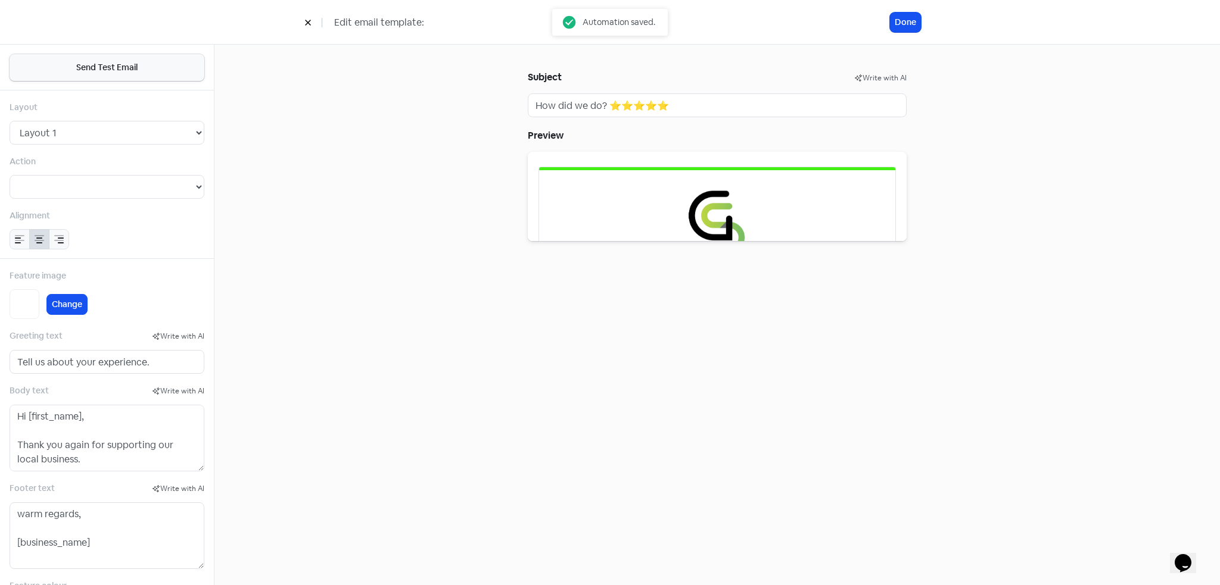
select select "2"
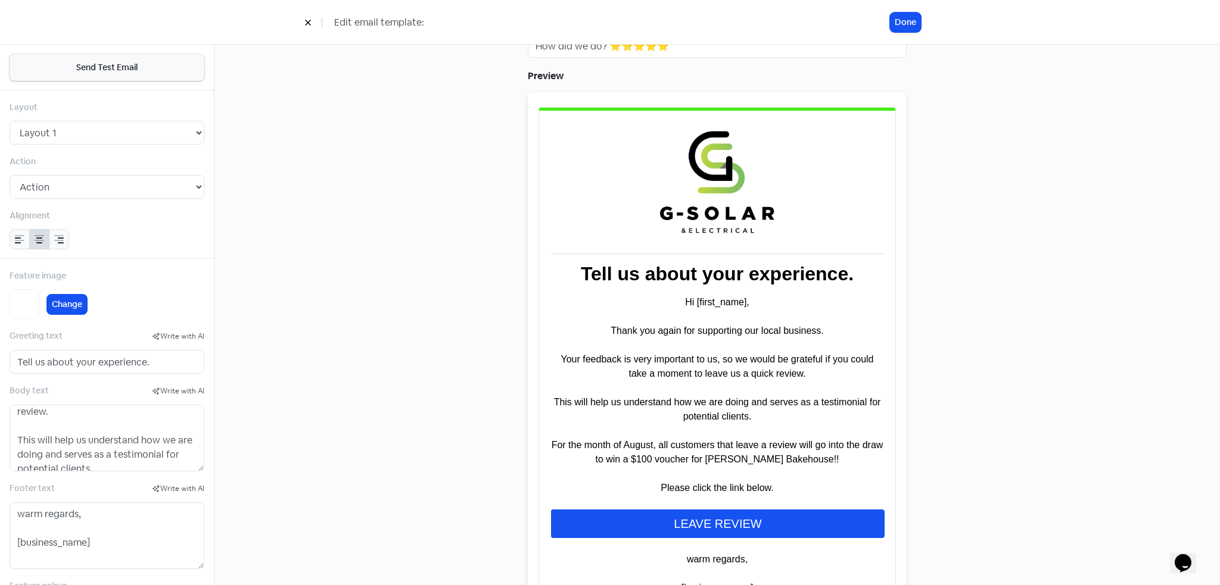
scroll to position [179, 0]
click at [107, 435] on textarea "Hi [first_name], Thank you again for supporting our local business. Your feedba…" at bounding box center [107, 438] width 195 height 67
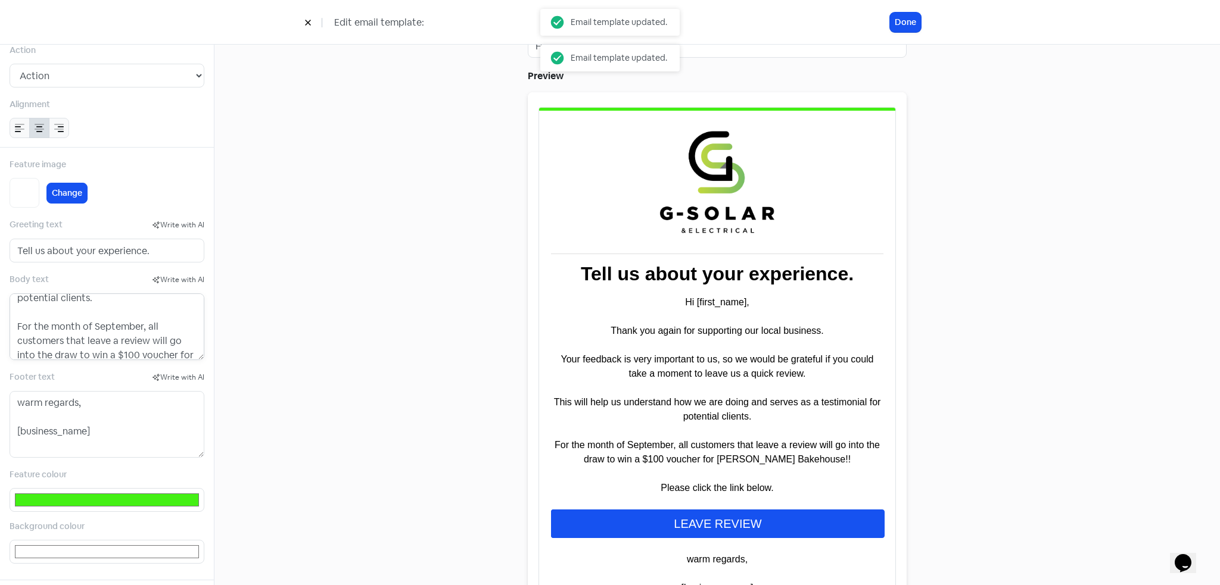
scroll to position [119, 0]
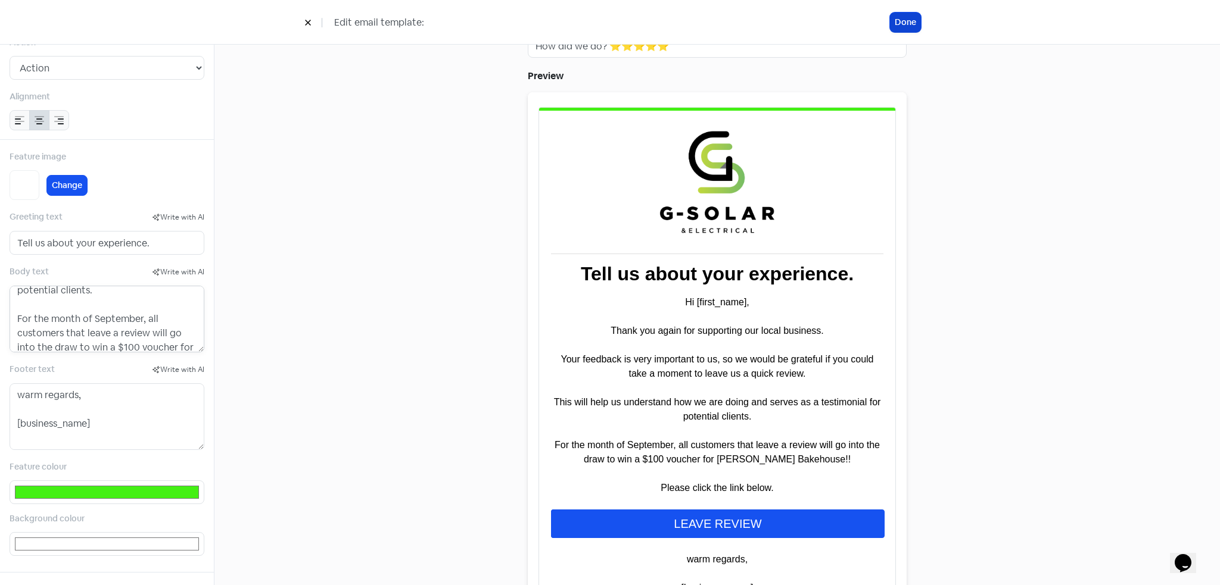
type textarea "Hi [first_name], Thank you again for supporting our local business. Your feedba…"
click at [910, 23] on button "Done" at bounding box center [905, 23] width 31 height 20
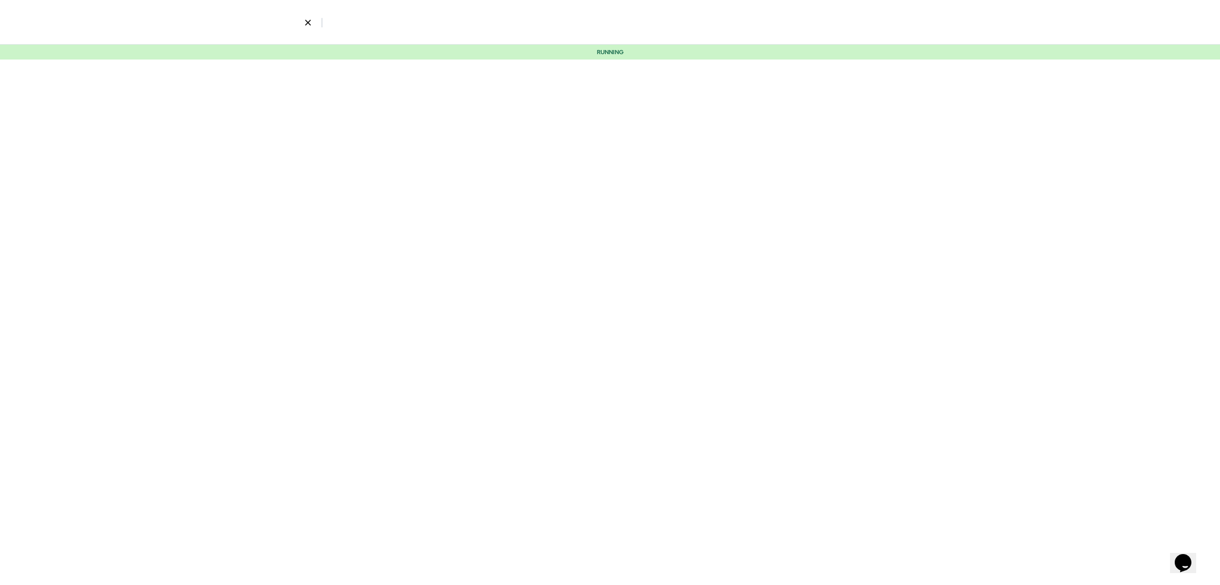
select select "2066"
select select "2"
select select "14"
select select "15"
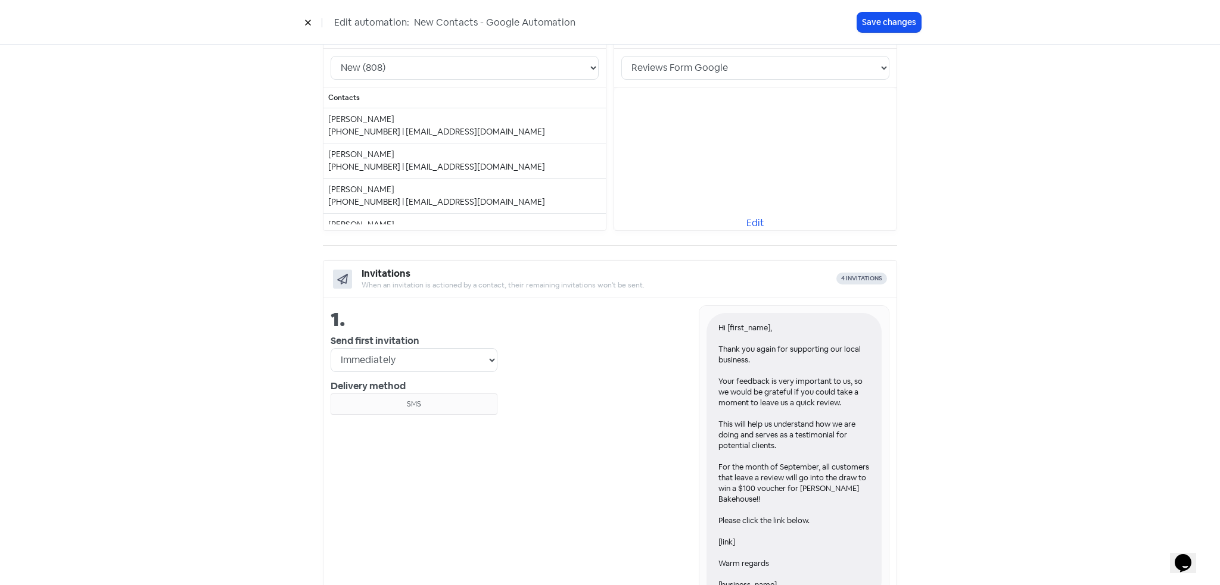
scroll to position [179, 0]
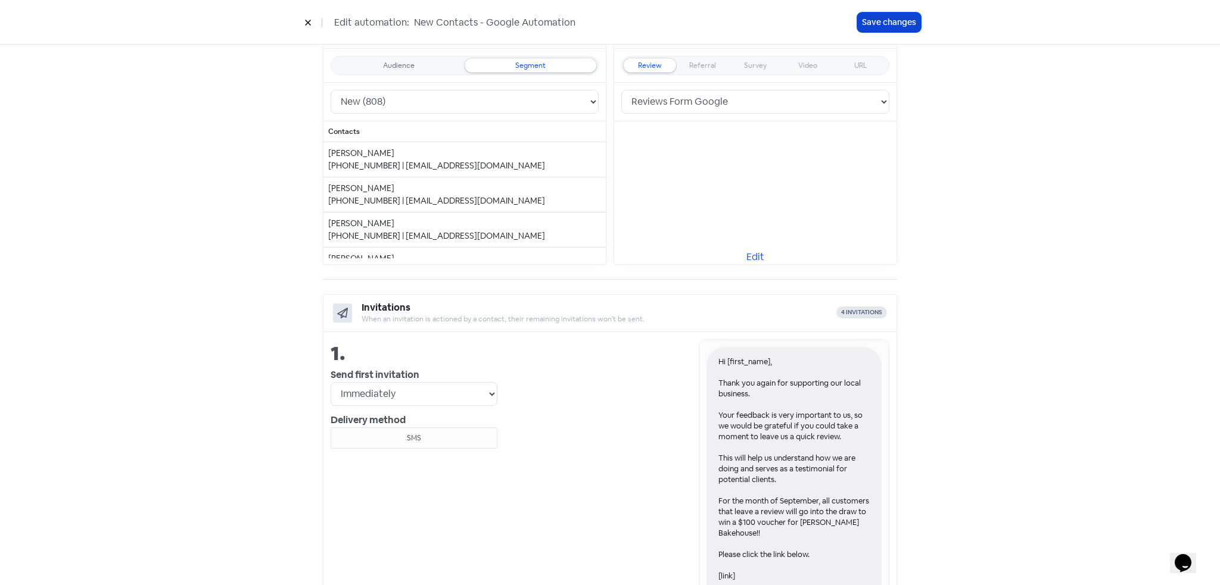
click at [907, 28] on button "Save changes" at bounding box center [889, 23] width 64 height 20
